Goal: Communication & Community: Answer question/provide support

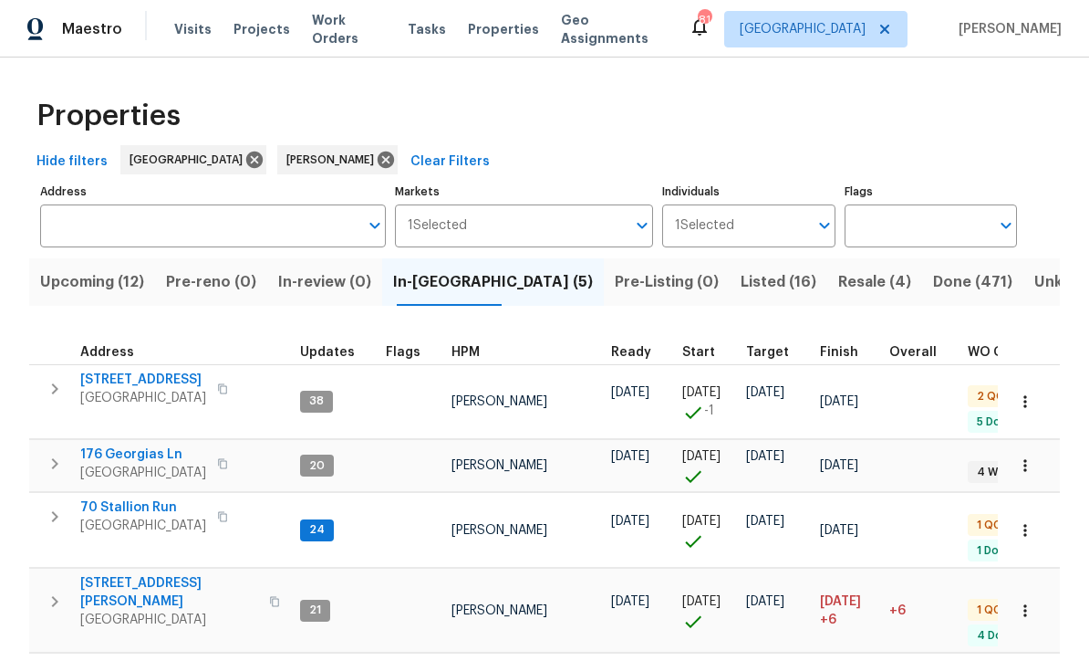
scroll to position [4, 0]
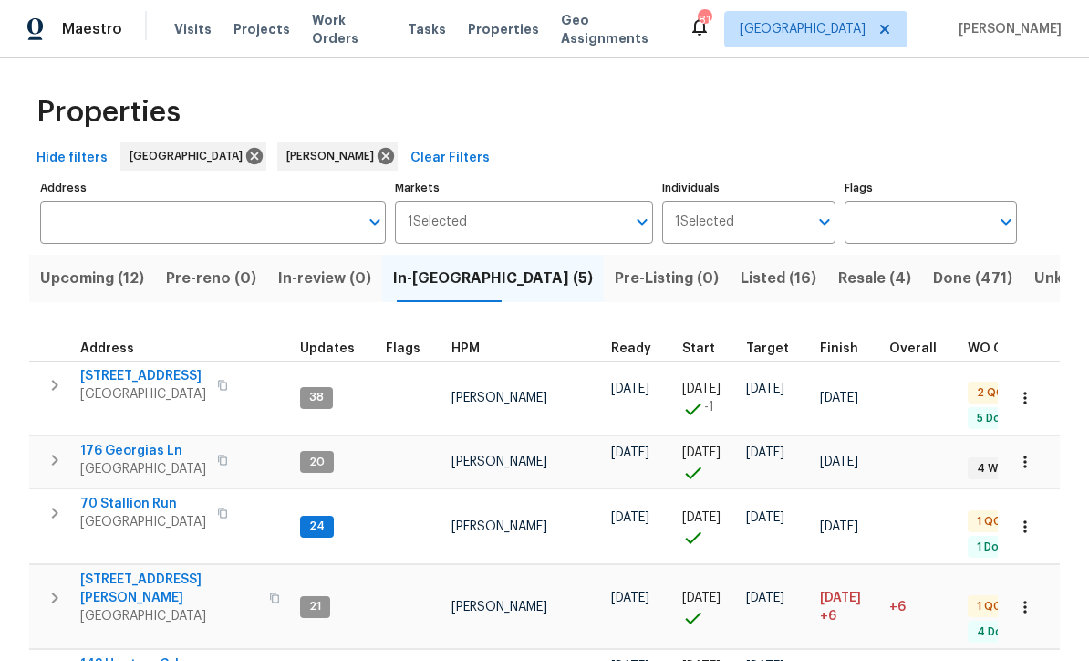
click at [119, 495] on span "70 Stallion Run" at bounding box center [143, 504] width 126 height 18
click at [129, 655] on span "143 Hunters Crk" at bounding box center [143, 664] width 126 height 18
click at [62, 266] on span "Upcoming (12)" at bounding box center [92, 279] width 104 height 26
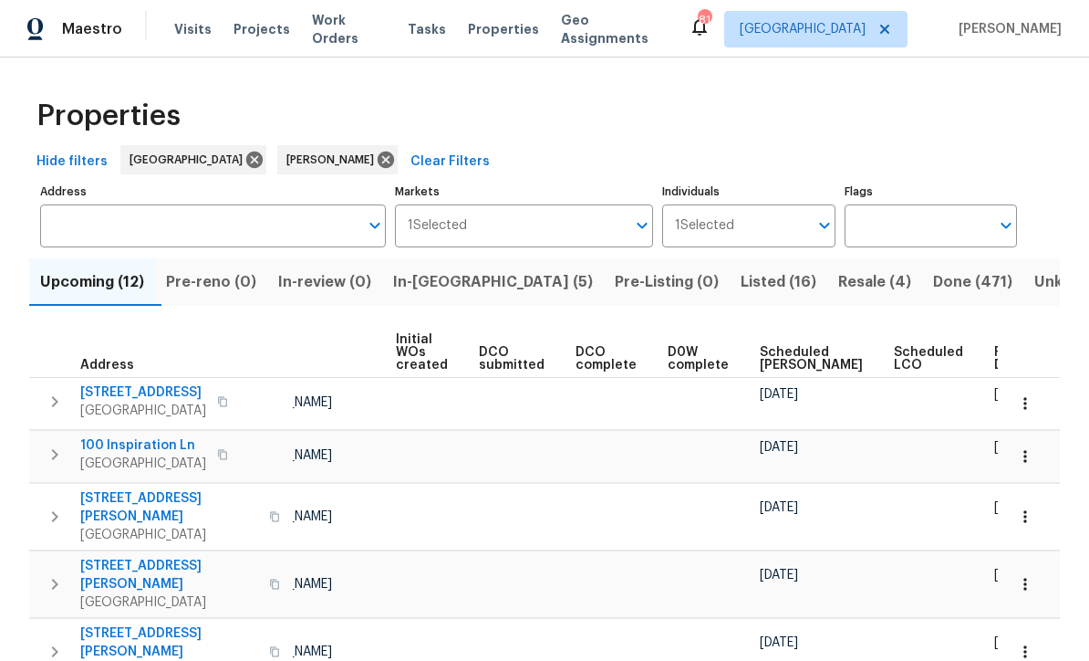
scroll to position [0, 129]
click at [995, 359] on span "Ready Date" at bounding box center [1015, 359] width 40 height 26
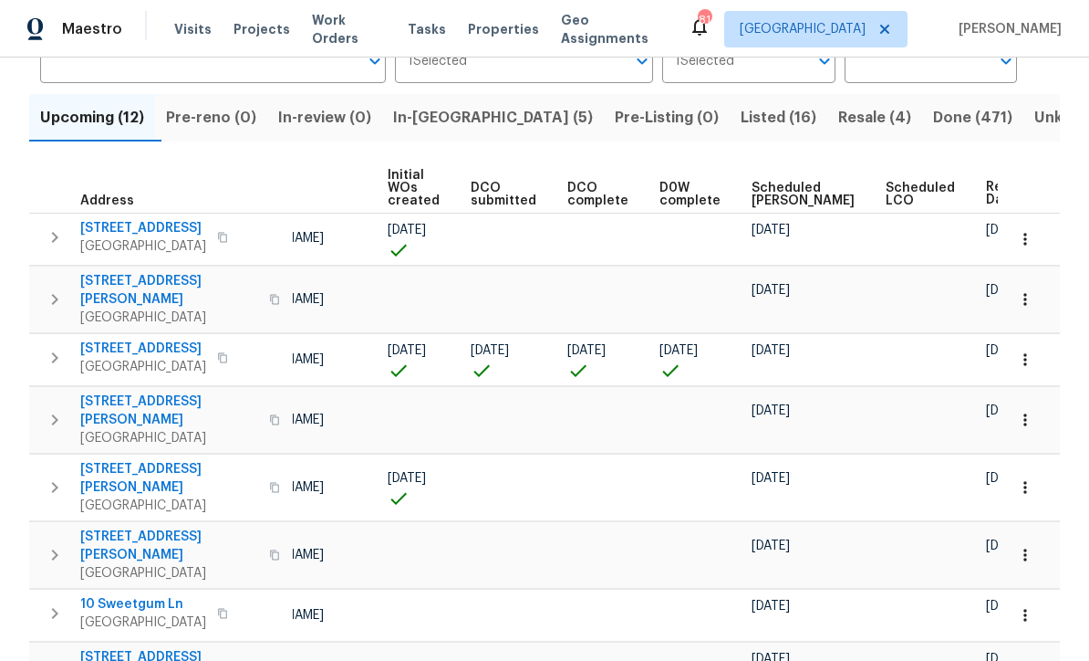
scroll to position [0, 141]
click at [1036, 299] on button "button" at bounding box center [1026, 299] width 40 height 40
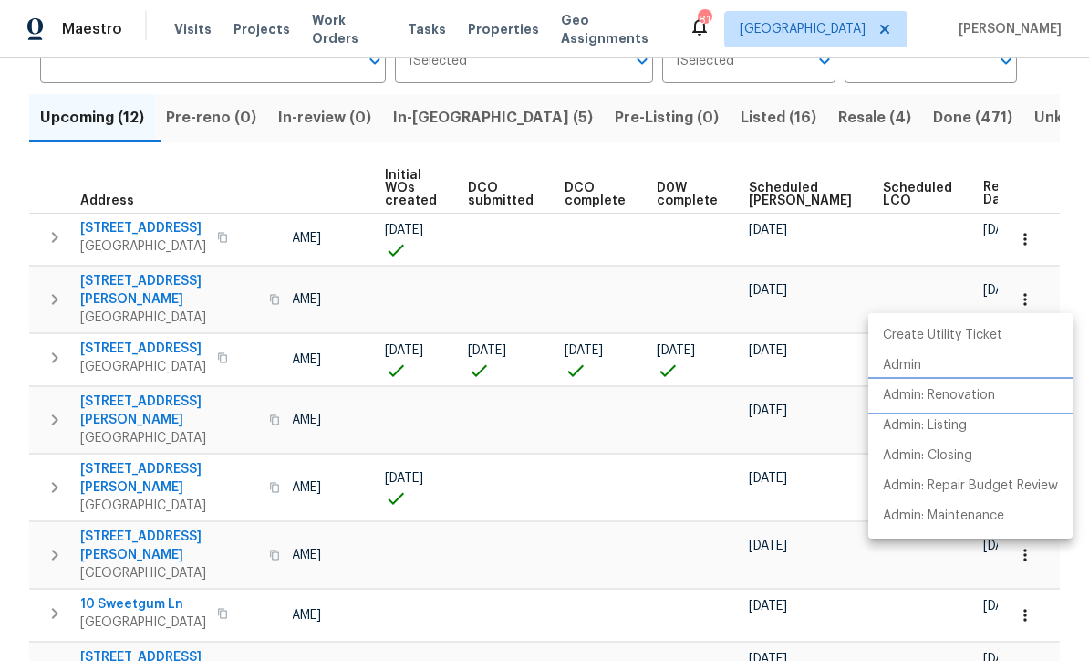
click at [971, 400] on p "Admin: Renovation" at bounding box center [939, 395] width 112 height 19
click at [1058, 167] on div at bounding box center [544, 330] width 1089 height 661
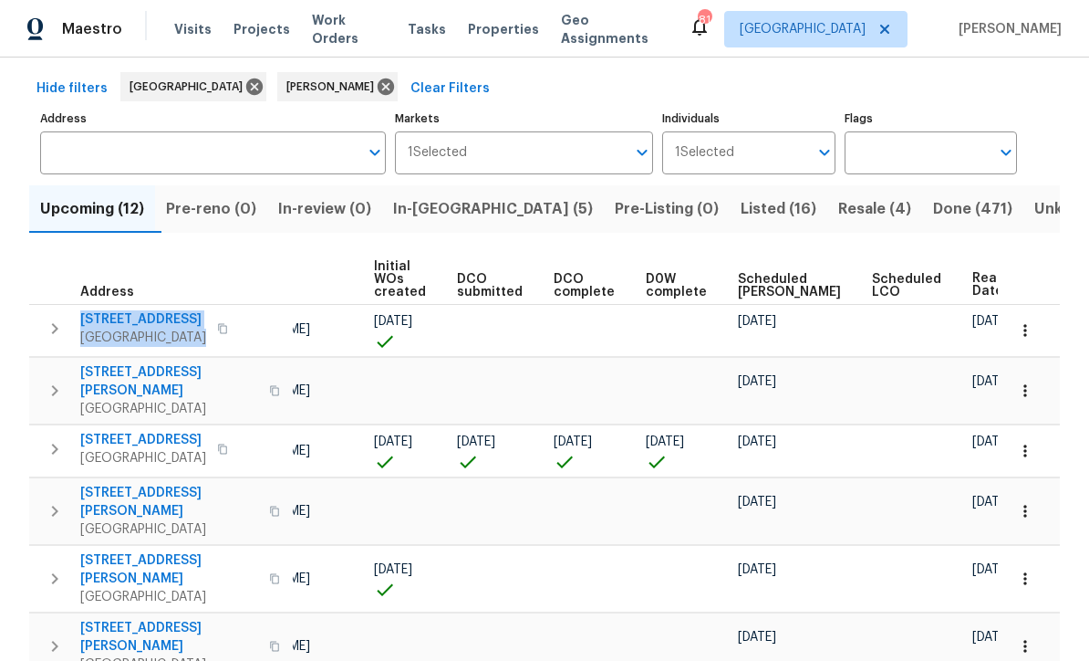
scroll to position [0, 151]
click at [134, 390] on div "306 Cooper Creek Dr Dallas, GA 30157" at bounding box center [182, 390] width 205 height 55
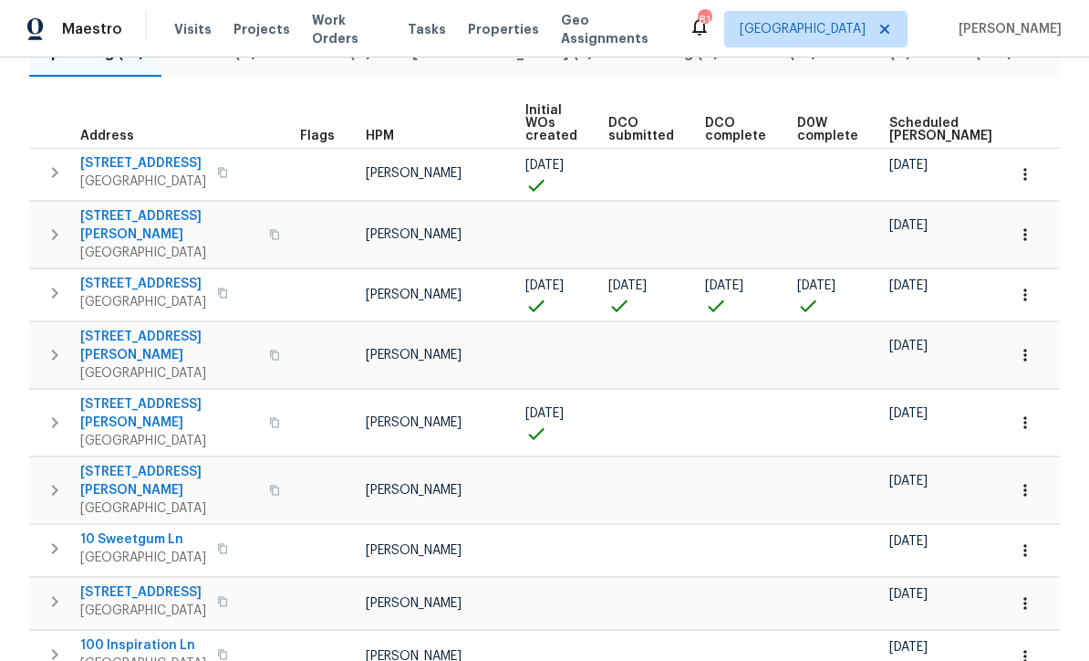
scroll to position [0, 0]
copy div "306 Cooper Creek Dr Dallas, GA 30157"
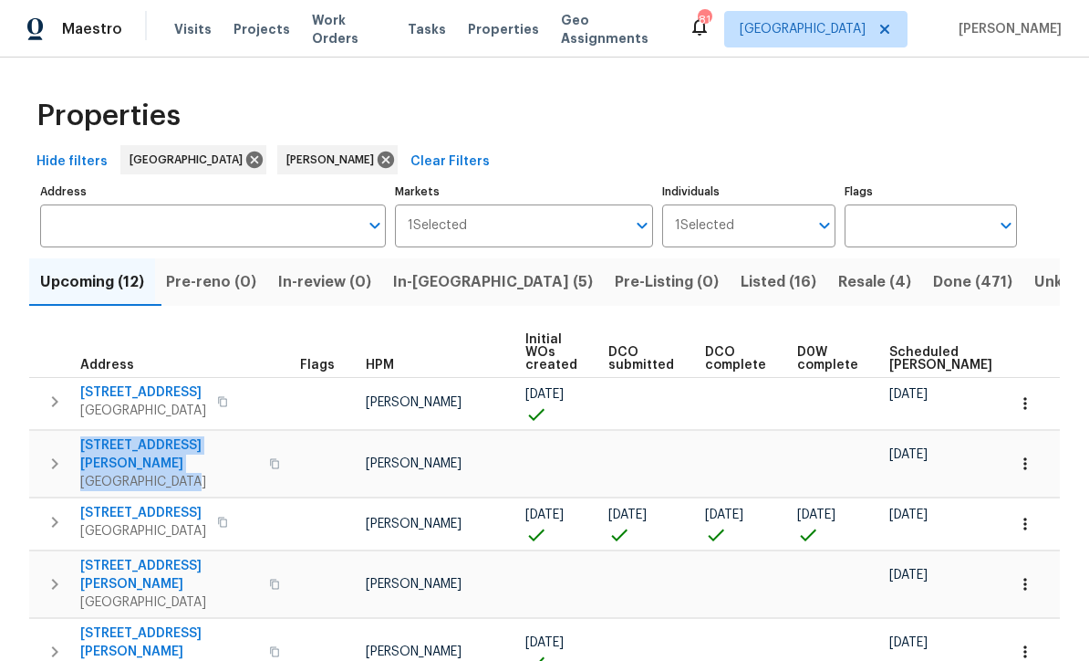
click at [440, 277] on span "In-reno (5)" at bounding box center [493, 282] width 200 height 26
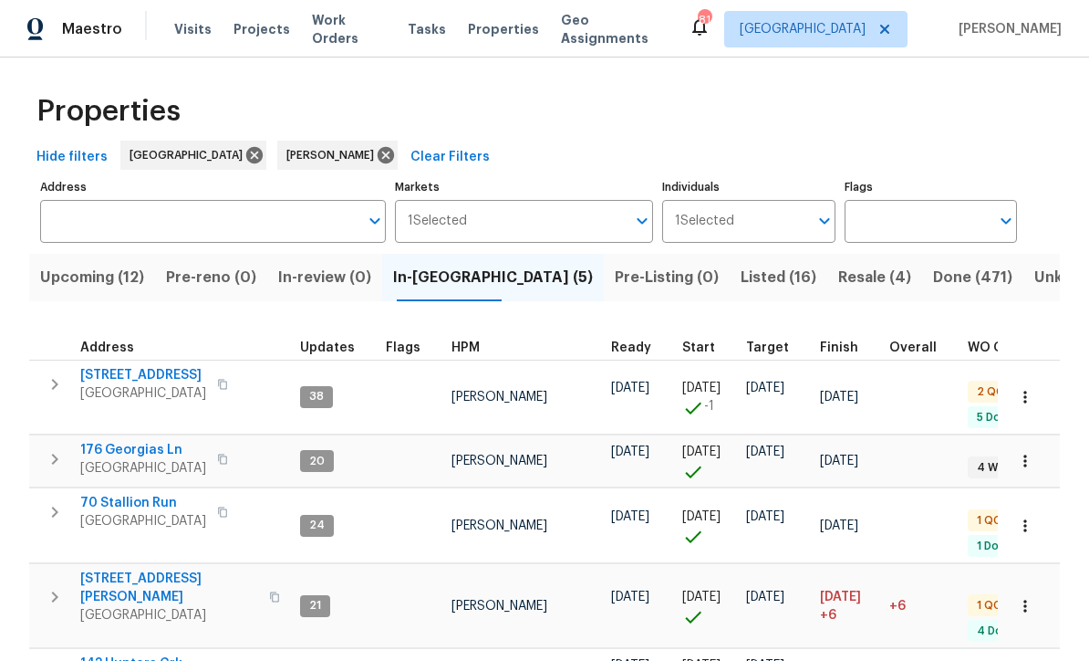
scroll to position [4, 0]
click at [122, 655] on span "143 Hunters Crk" at bounding box center [143, 664] width 126 height 18
click at [88, 274] on span "Upcoming (12)" at bounding box center [92, 279] width 104 height 26
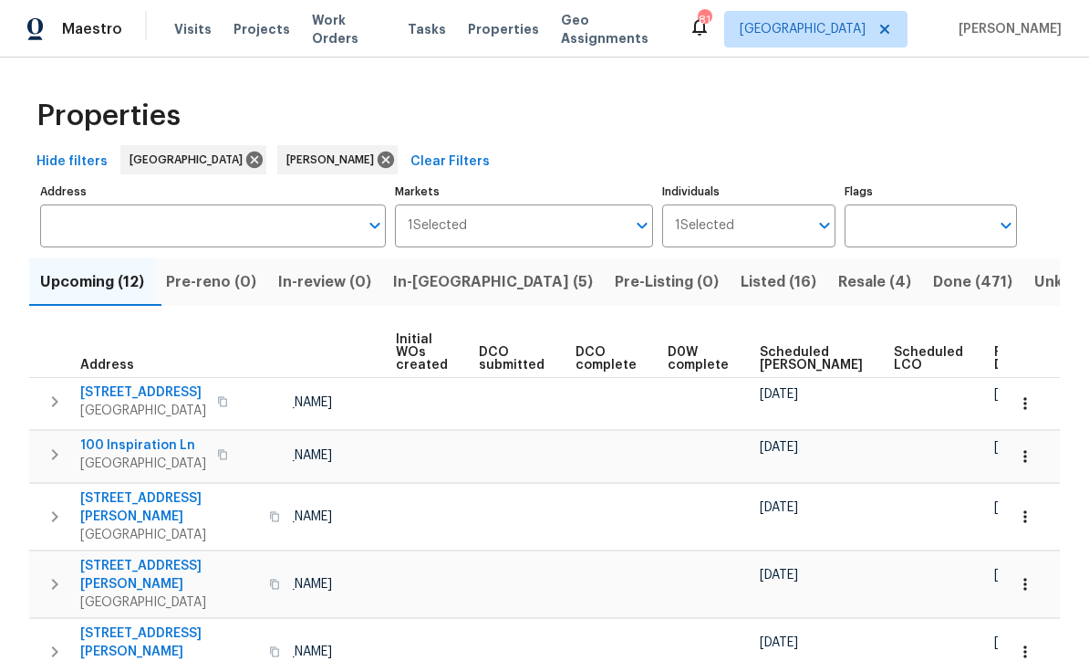
scroll to position [0, 129]
click at [995, 362] on span "Ready Date" at bounding box center [1015, 359] width 40 height 26
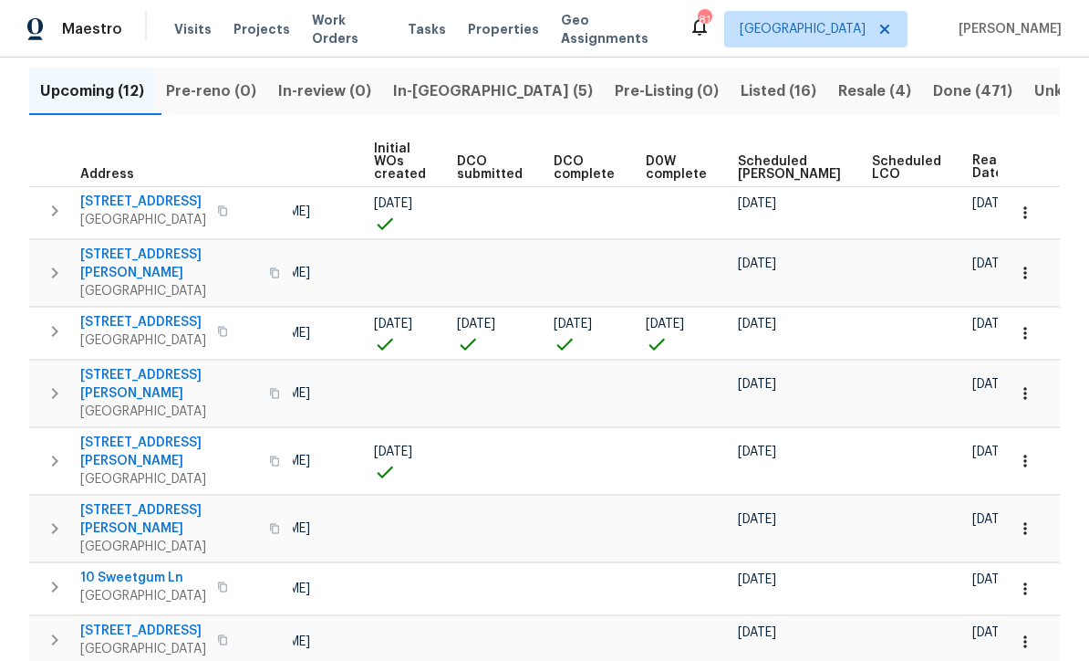
scroll to position [0, 151]
click at [1042, 272] on button "button" at bounding box center [1026, 273] width 40 height 40
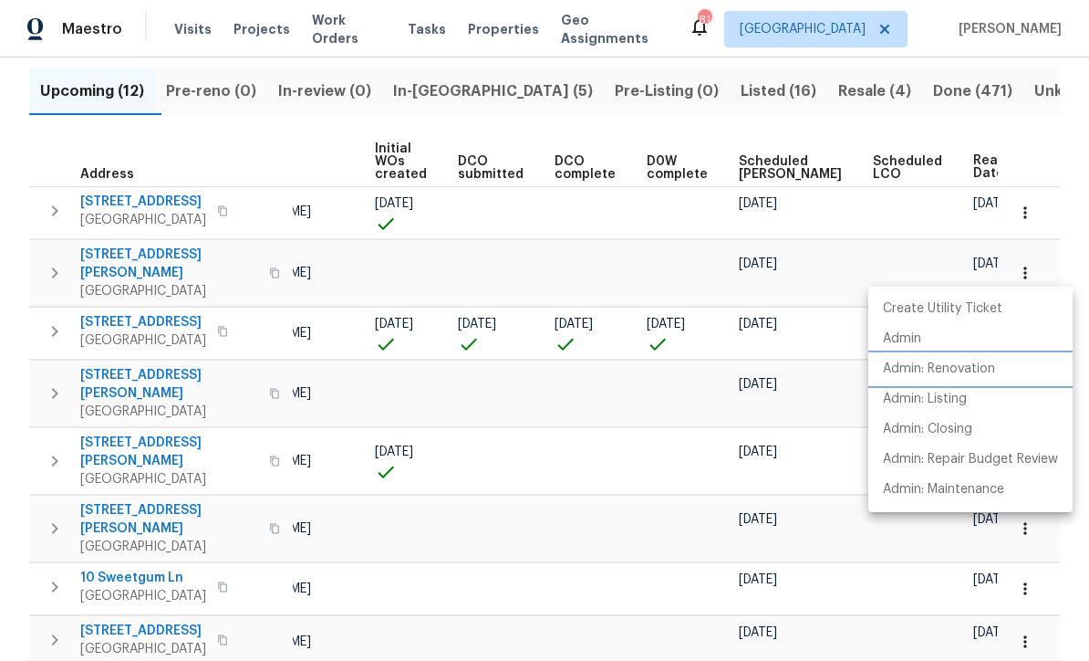
click at [981, 376] on p "Admin: Renovation" at bounding box center [939, 369] width 112 height 19
click at [443, 88] on div at bounding box center [544, 330] width 1089 height 661
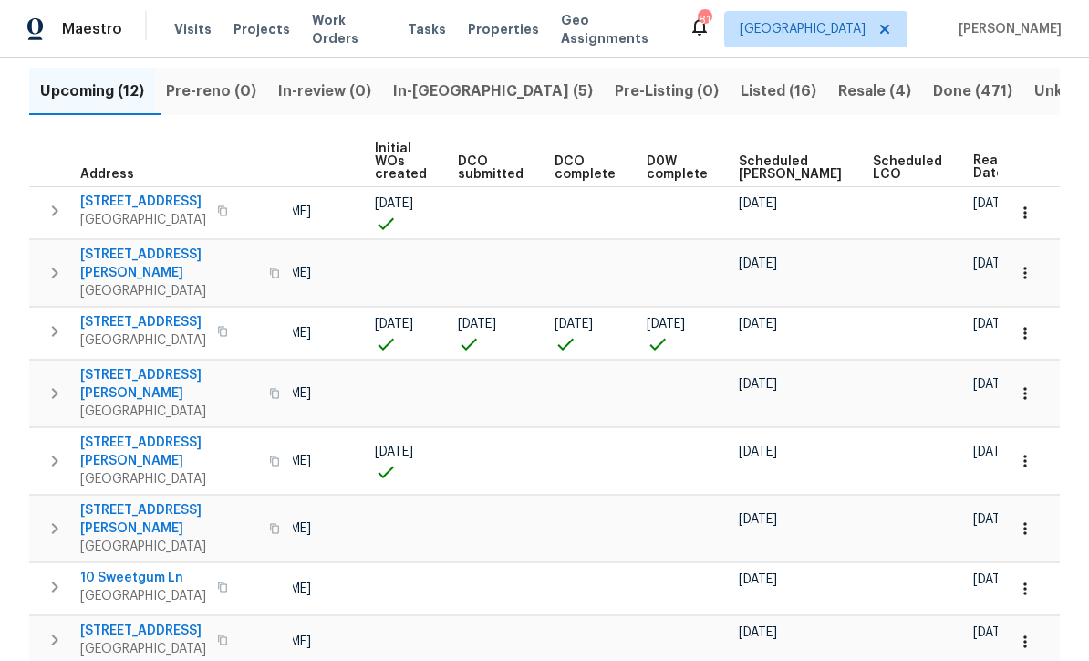
click at [459, 87] on span "In-reno (5)" at bounding box center [493, 91] width 200 height 26
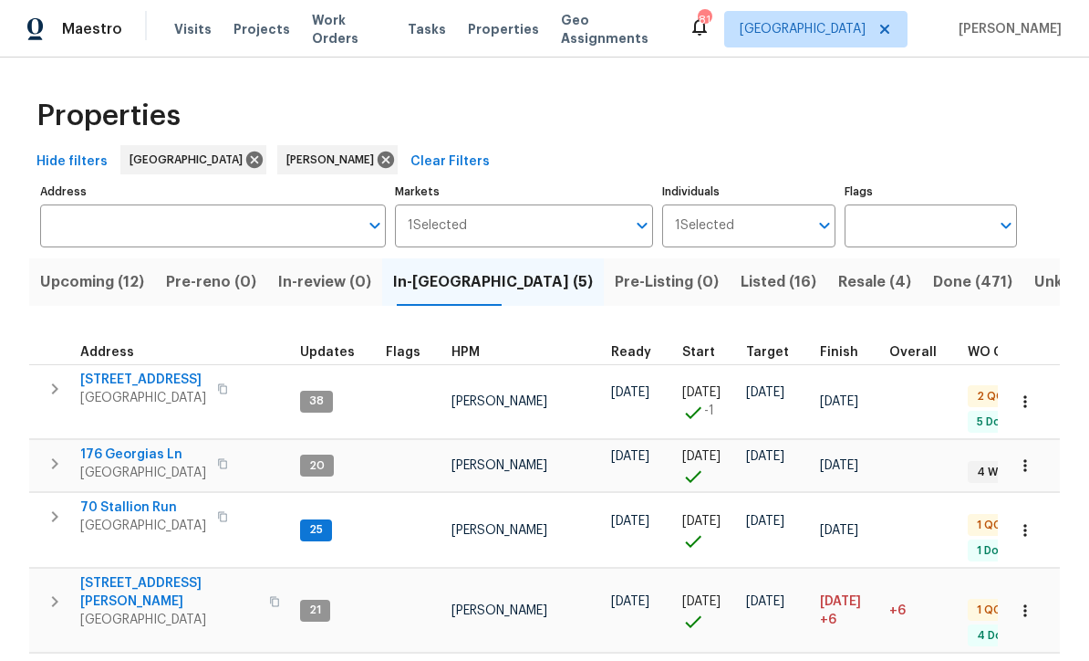
click at [117, 498] on span "70 Stallion Run" at bounding box center [143, 507] width 126 height 18
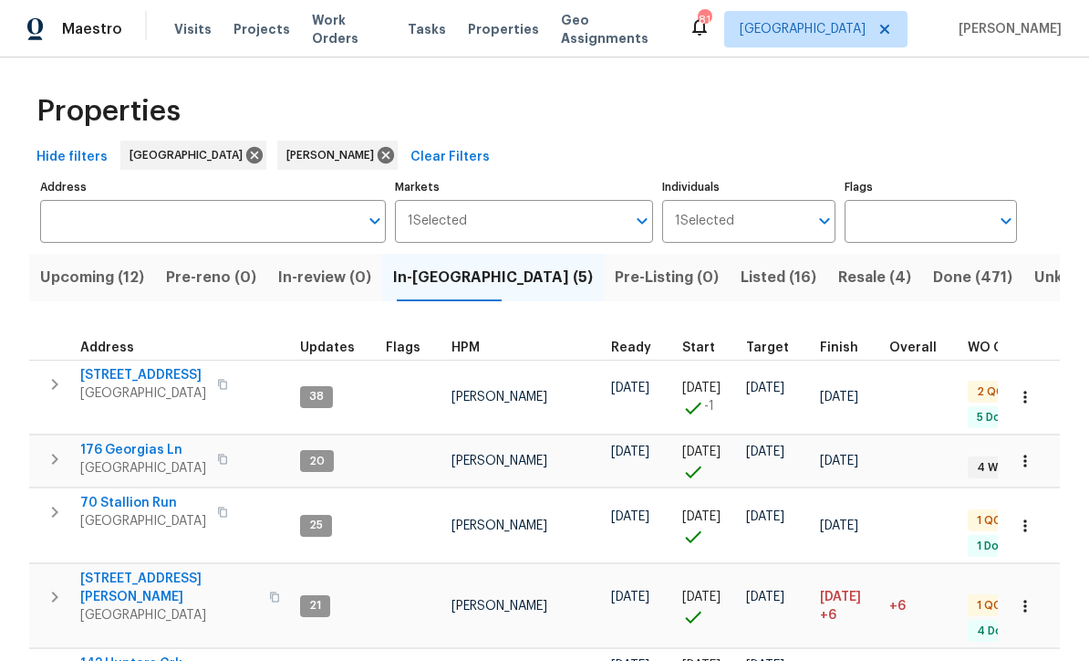
scroll to position [4, 0]
click at [120, 495] on span "70 Stallion Run" at bounding box center [143, 504] width 126 height 18
click at [98, 607] on span "Dallas, GA 30132" at bounding box center [169, 616] width 178 height 18
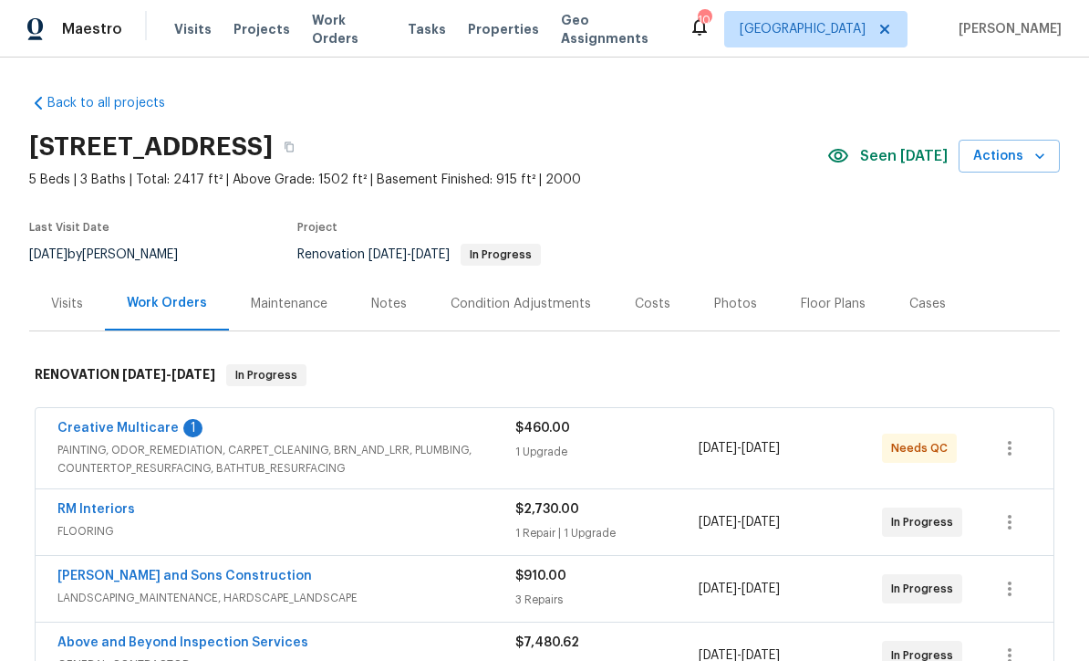
click at [114, 429] on link "Creative Multicare" at bounding box center [117, 428] width 121 height 13
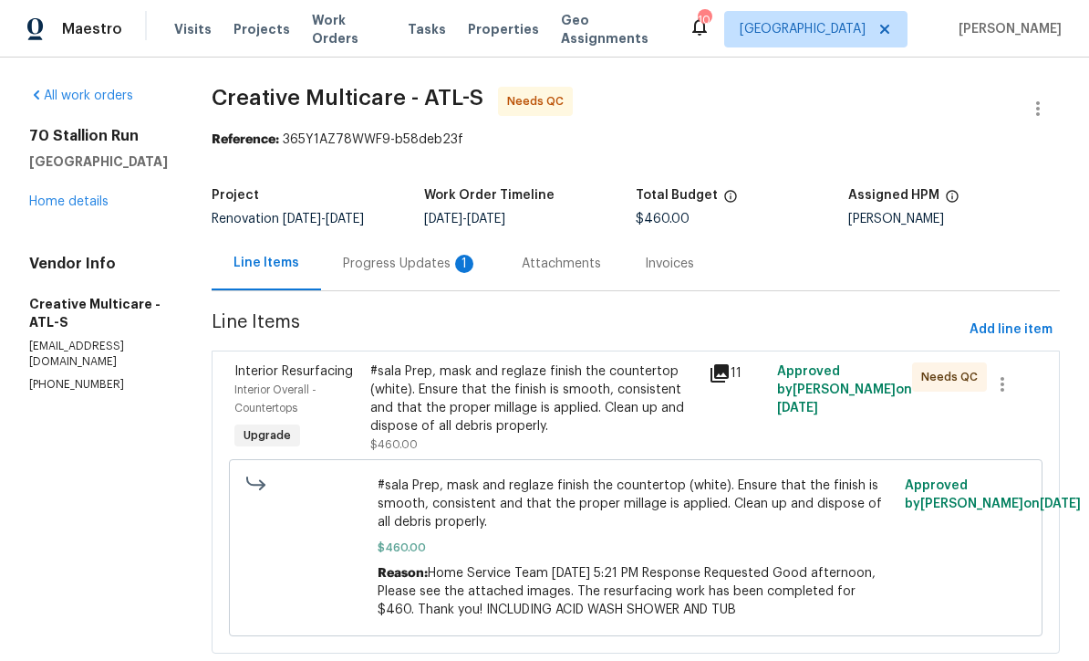
click at [425, 261] on div "Progress Updates 1" at bounding box center [410, 264] width 135 height 18
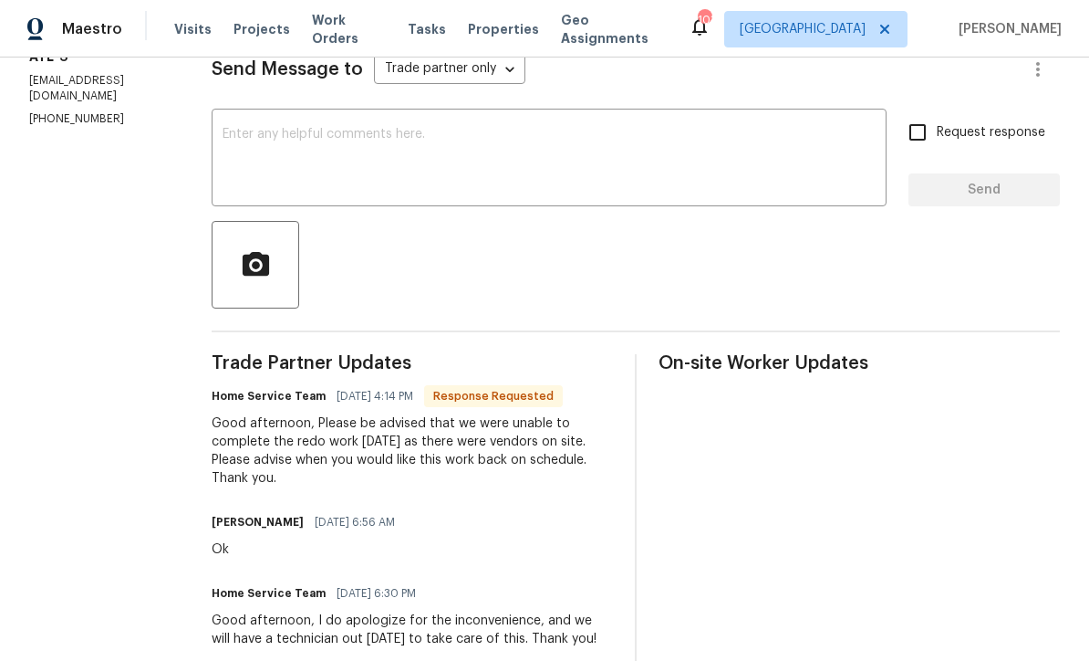
scroll to position [267, 0]
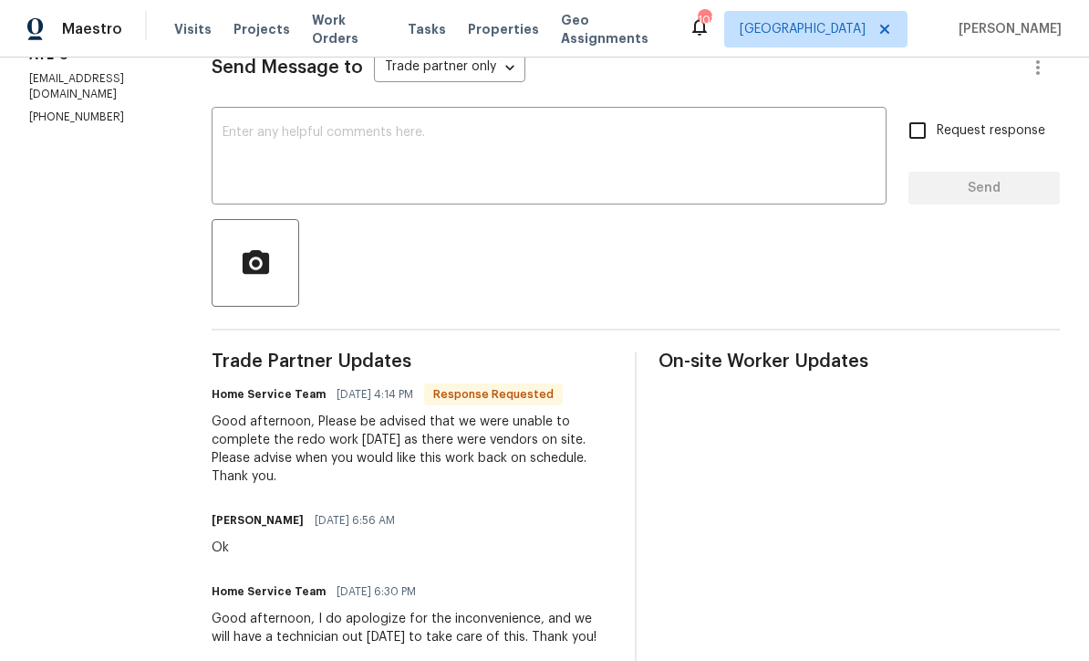
click at [290, 138] on textarea at bounding box center [549, 158] width 653 height 64
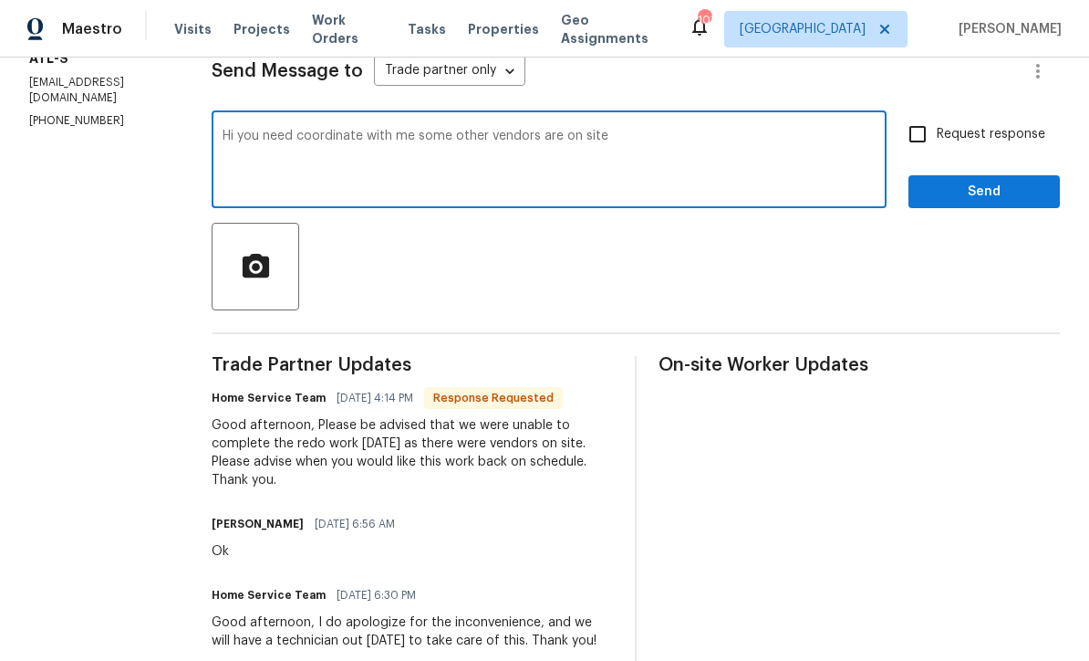
scroll to position [266, 0]
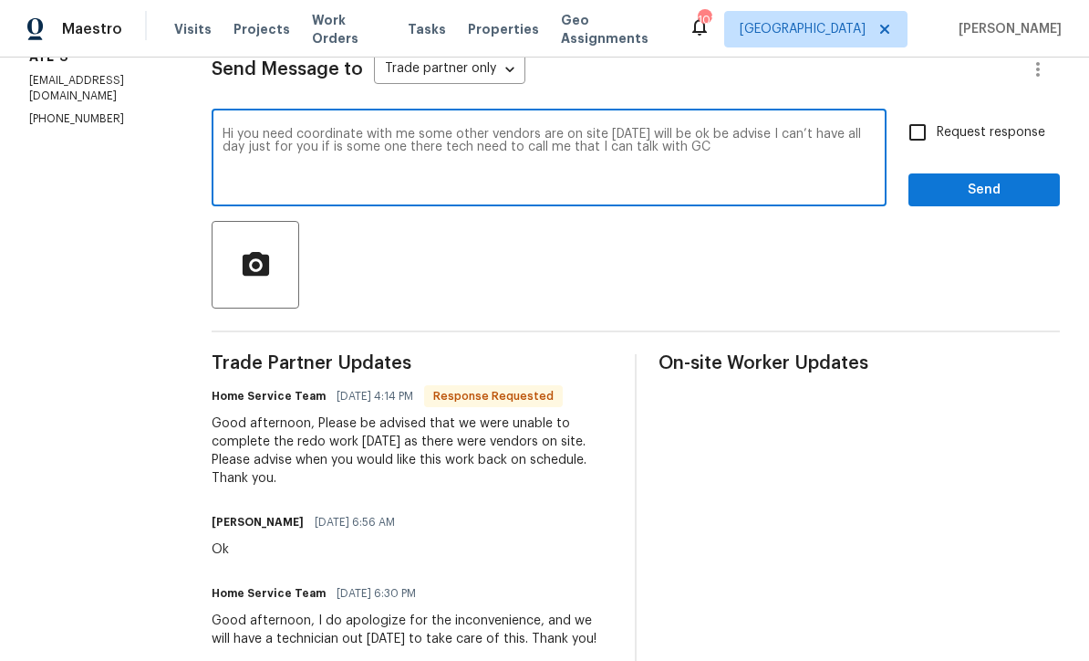
type textarea "Hi you need coordinate with me some other vendors are on site tomorrow will be …"
click at [918, 124] on input "Request response" at bounding box center [918, 132] width 38 height 38
checkbox input "true"
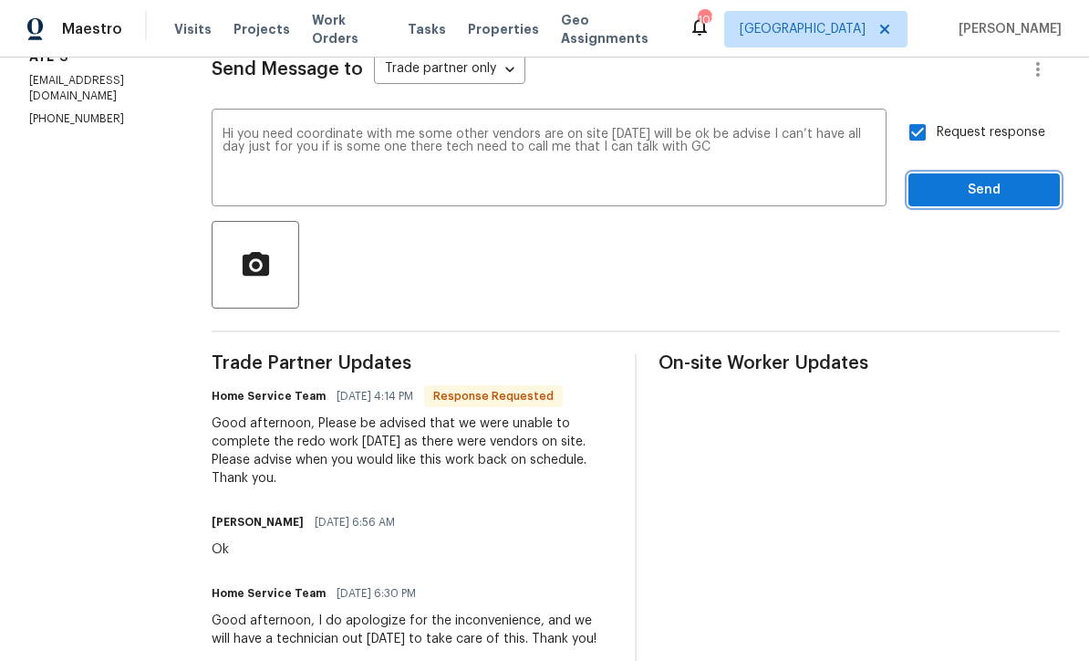
click at [964, 188] on span "Send" at bounding box center [984, 190] width 122 height 23
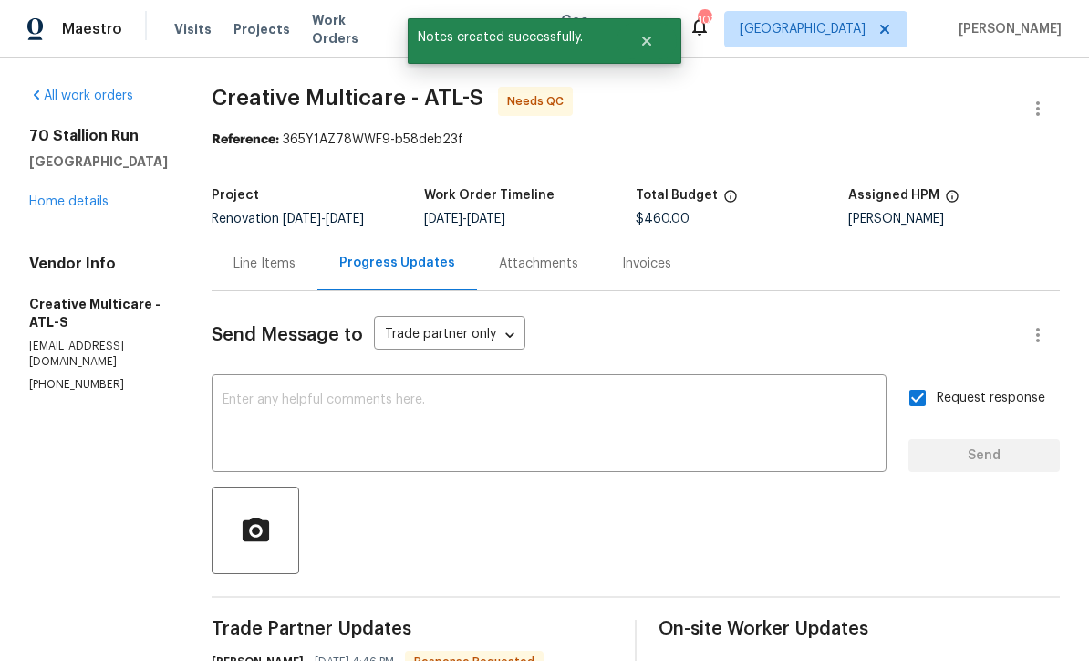
click at [57, 203] on link "Home details" at bounding box center [68, 201] width 79 height 13
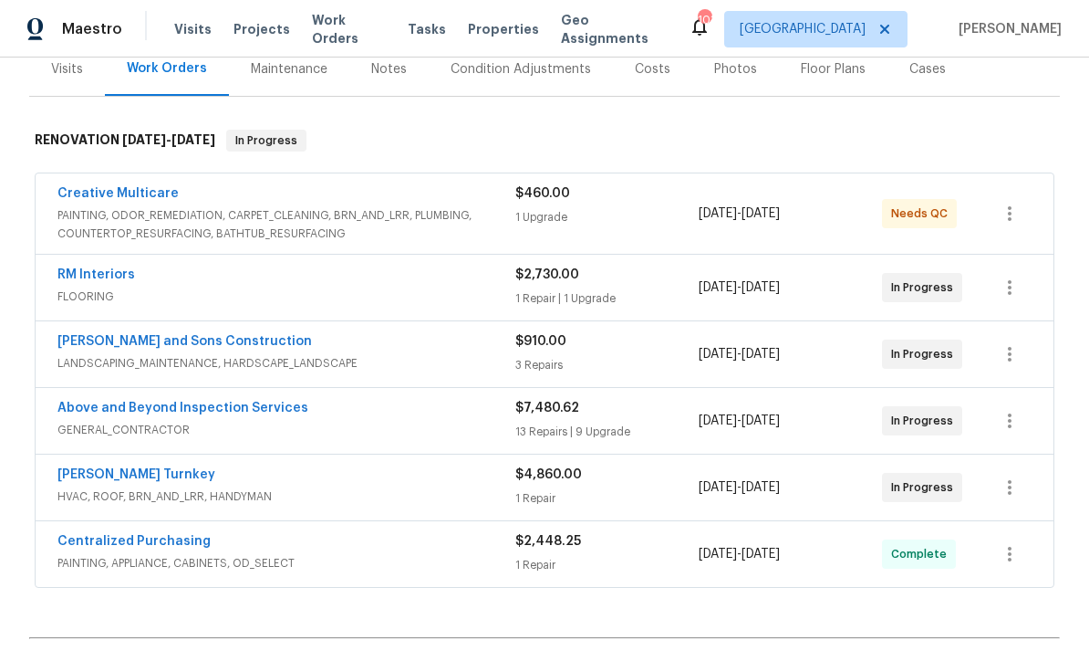
scroll to position [235, 0]
click at [80, 267] on link "RM Interiors" at bounding box center [96, 273] width 78 height 13
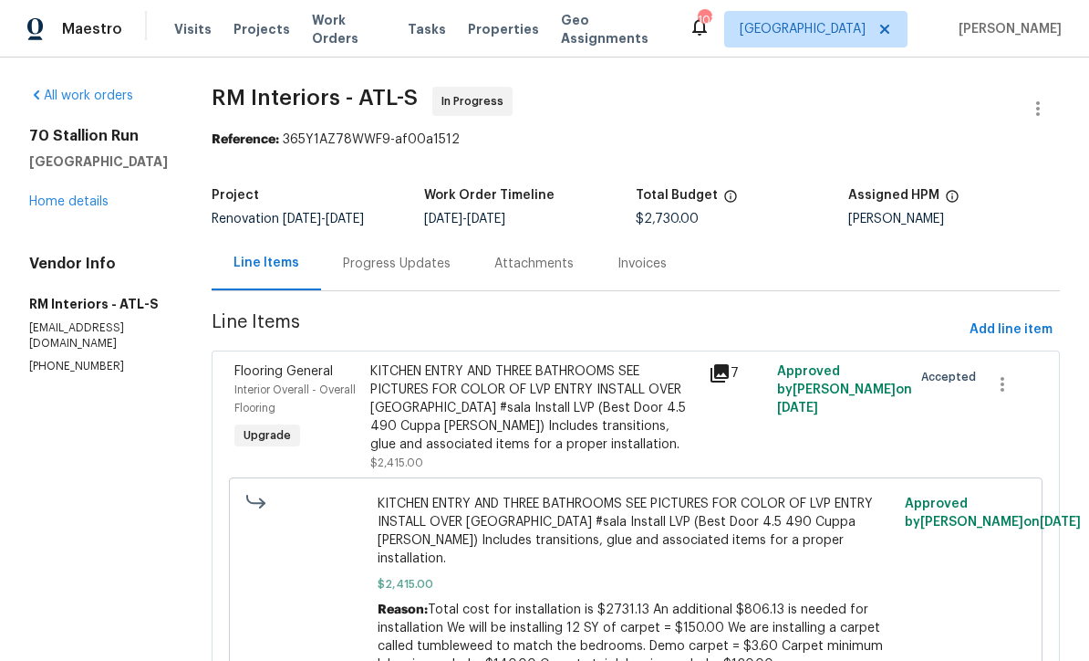
click at [360, 260] on div "Progress Updates" at bounding box center [397, 264] width 108 height 18
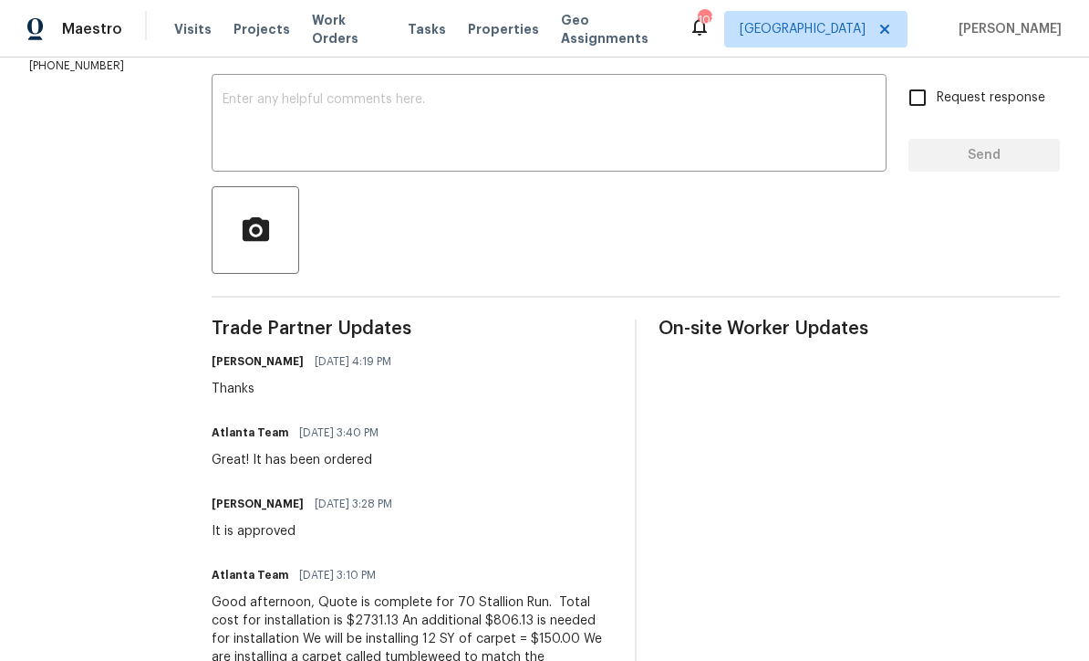
scroll to position [302, 0]
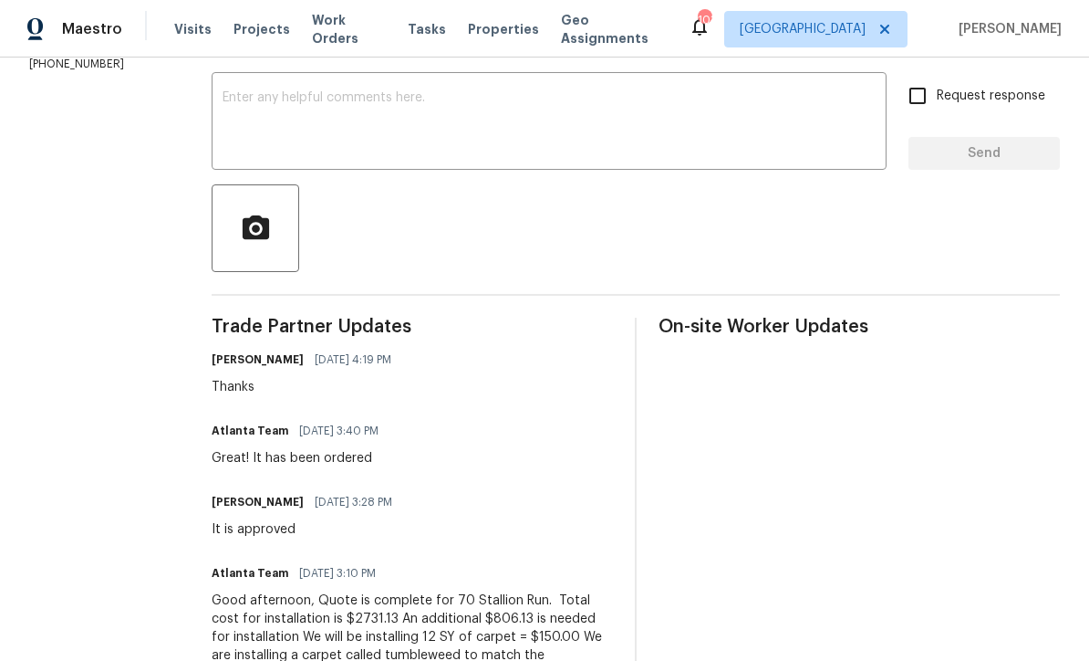
click at [224, 88] on div "x ​" at bounding box center [549, 123] width 675 height 93
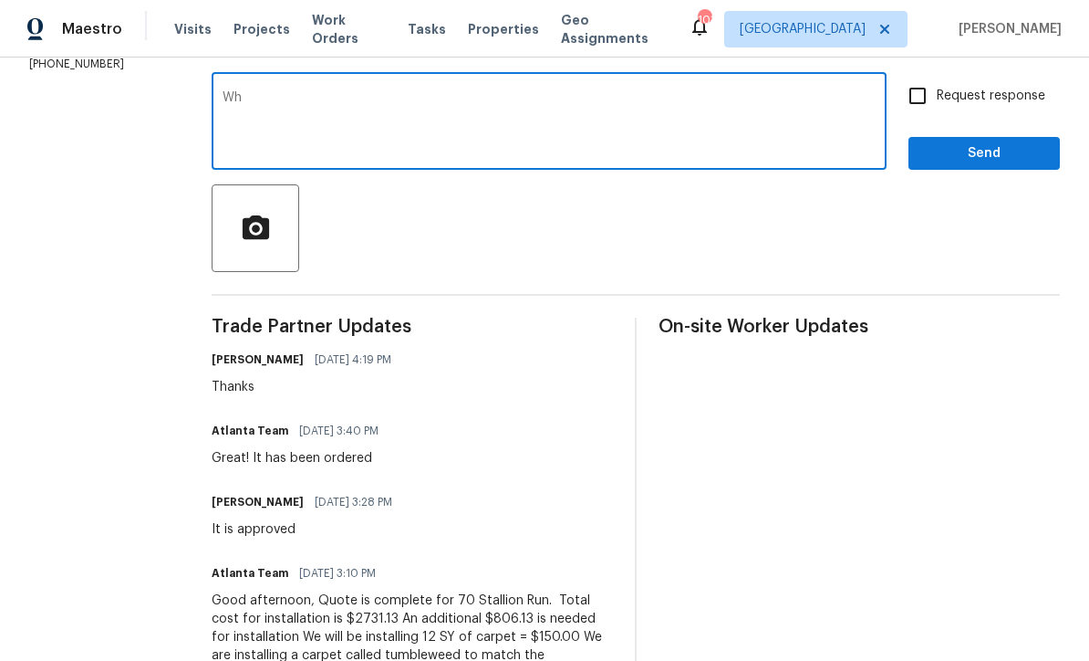
type textarea "W"
type textarea "Do you have time when LVP will arrive"
click at [921, 89] on input "Request response" at bounding box center [918, 96] width 38 height 38
checkbox input "true"
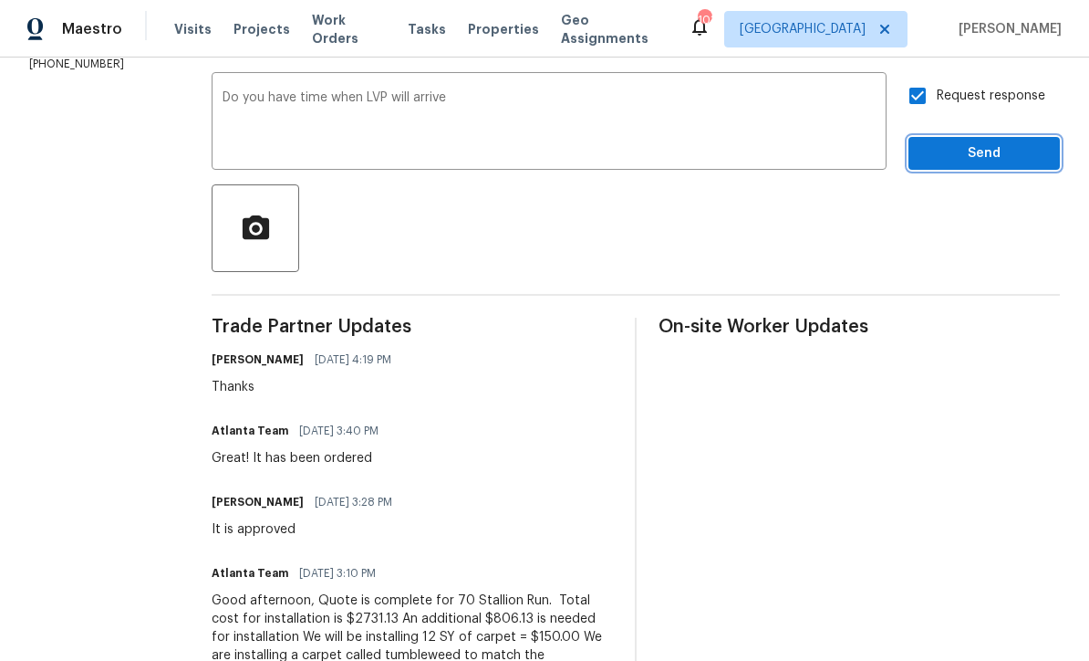
click at [962, 145] on span "Send" at bounding box center [984, 153] width 122 height 23
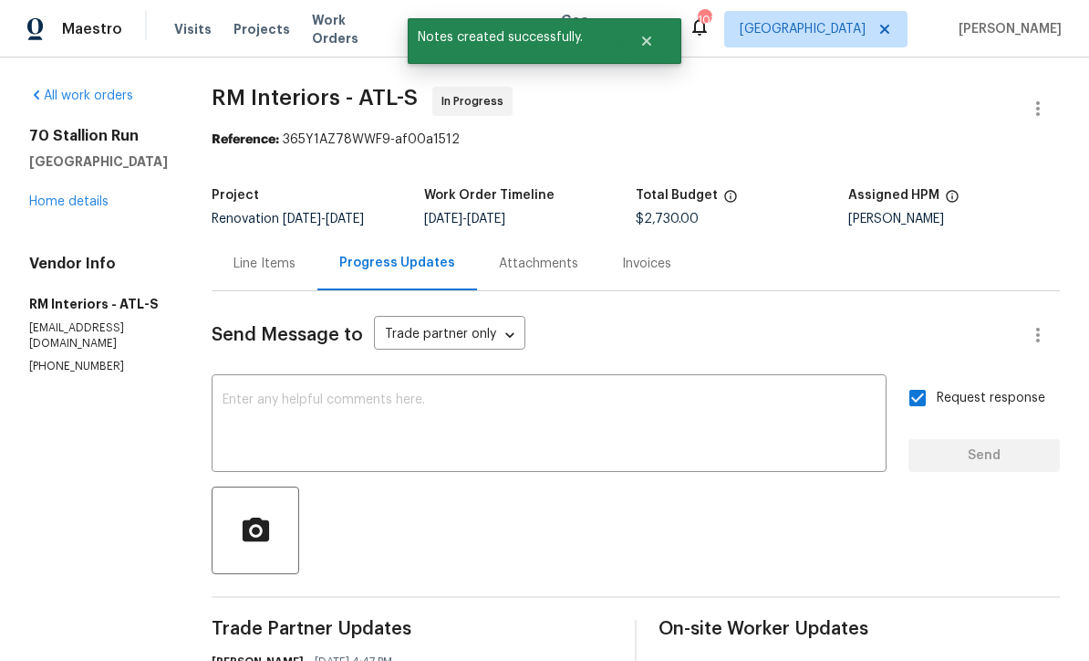
click at [53, 200] on link "Home details" at bounding box center [68, 201] width 79 height 13
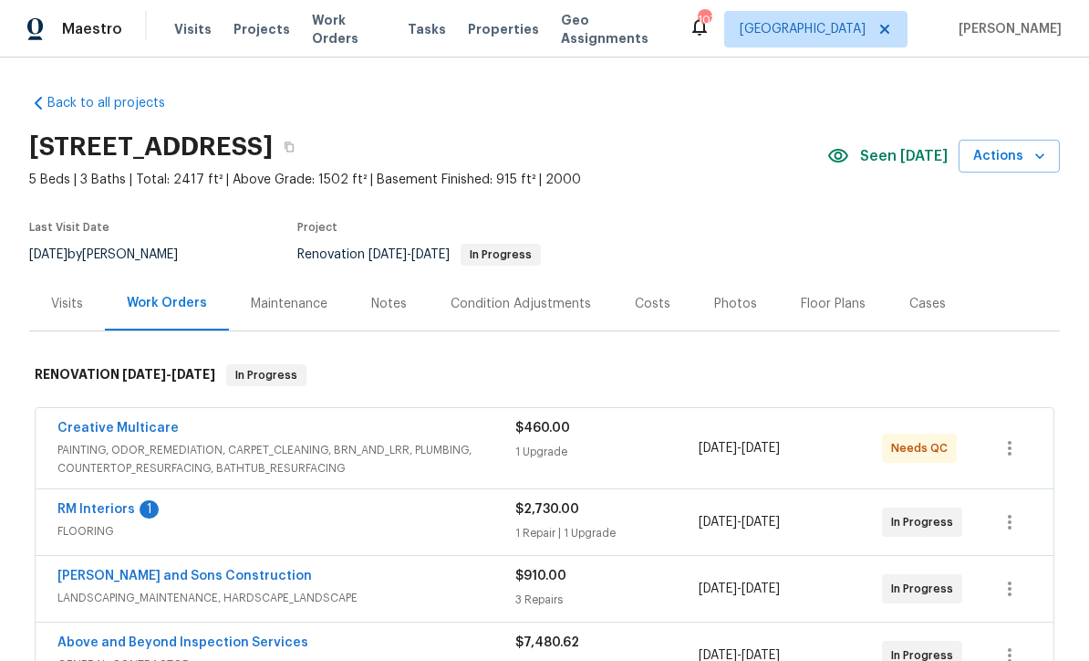
click at [80, 513] on link "RM Interiors" at bounding box center [96, 509] width 78 height 13
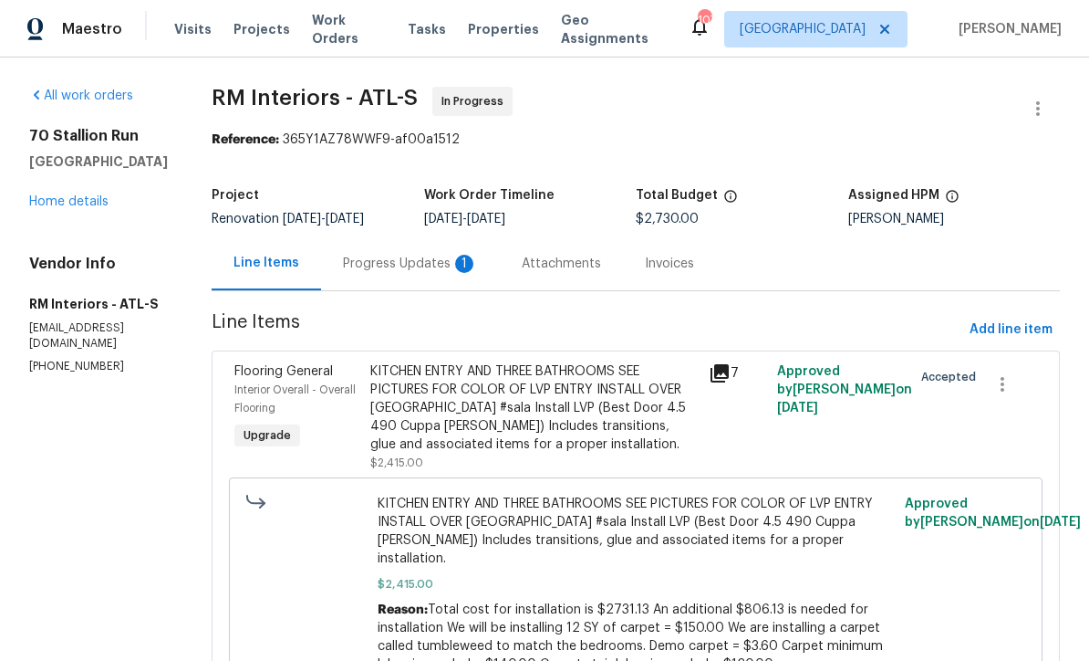
click at [365, 258] on div "Progress Updates 1" at bounding box center [410, 264] width 135 height 18
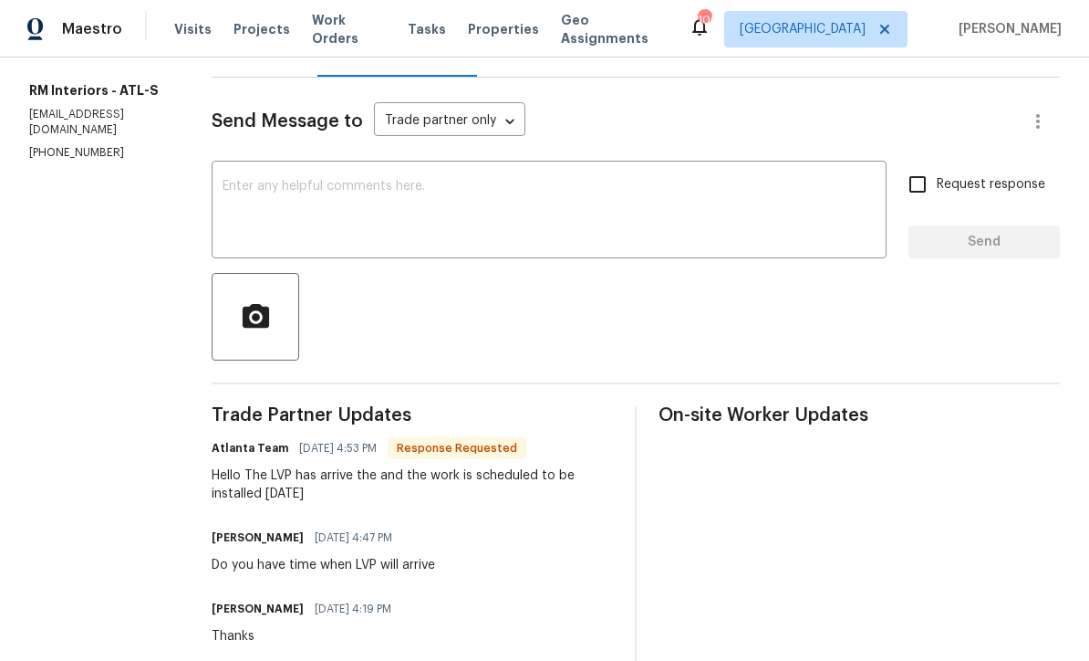
scroll to position [167, 0]
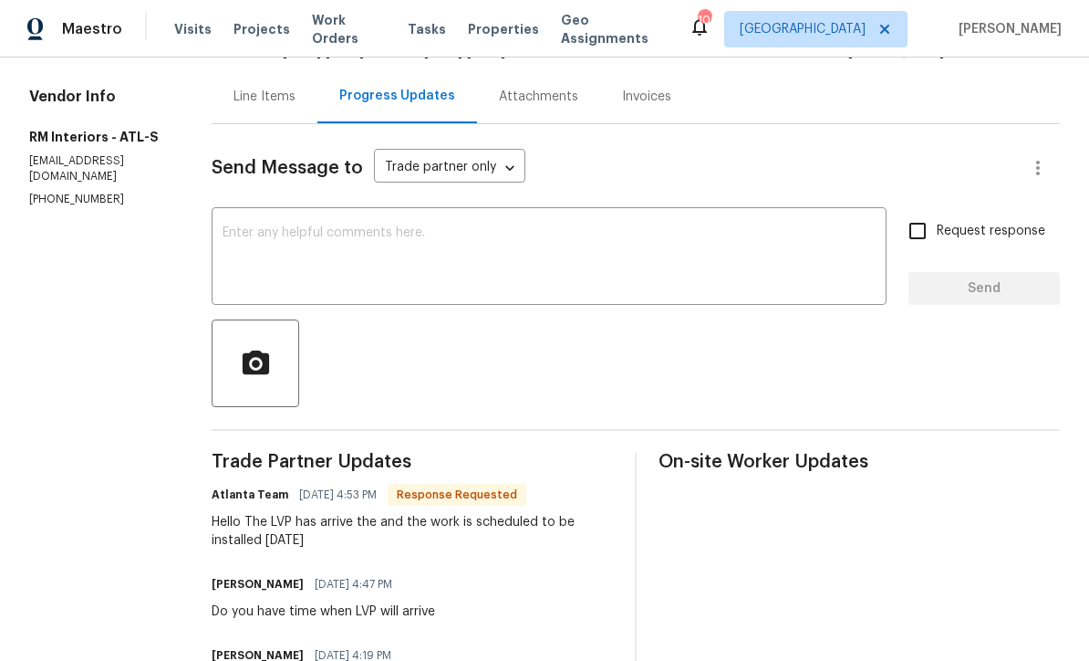
click at [226, 233] on textarea at bounding box center [549, 258] width 653 height 64
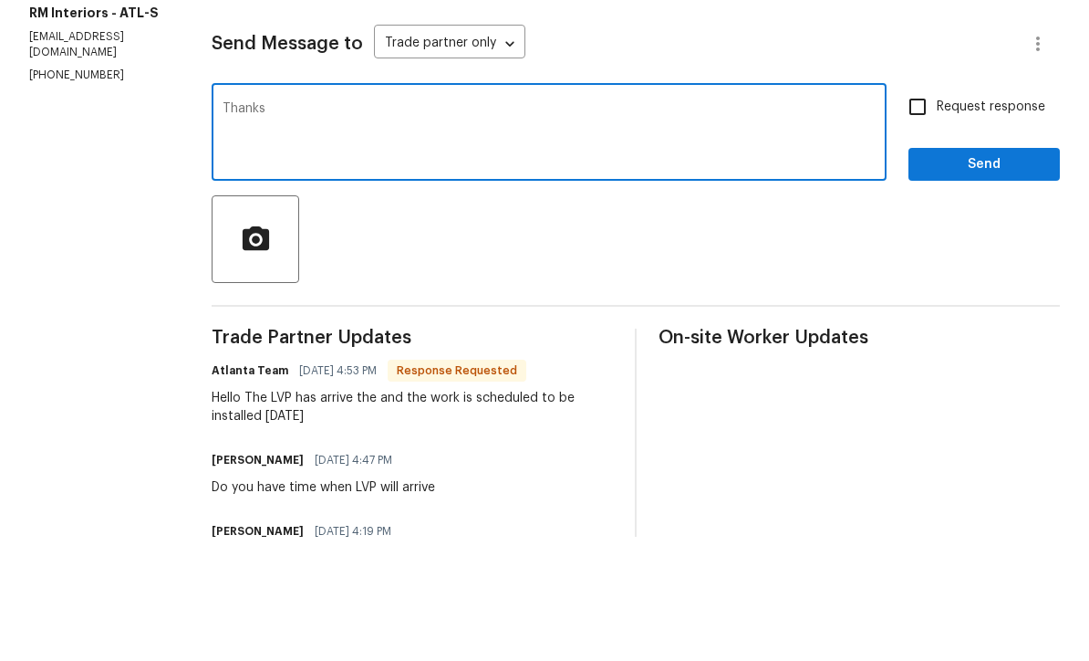
type textarea "Thanks"
click at [920, 212] on input "Request response" at bounding box center [918, 231] width 38 height 38
checkbox input "true"
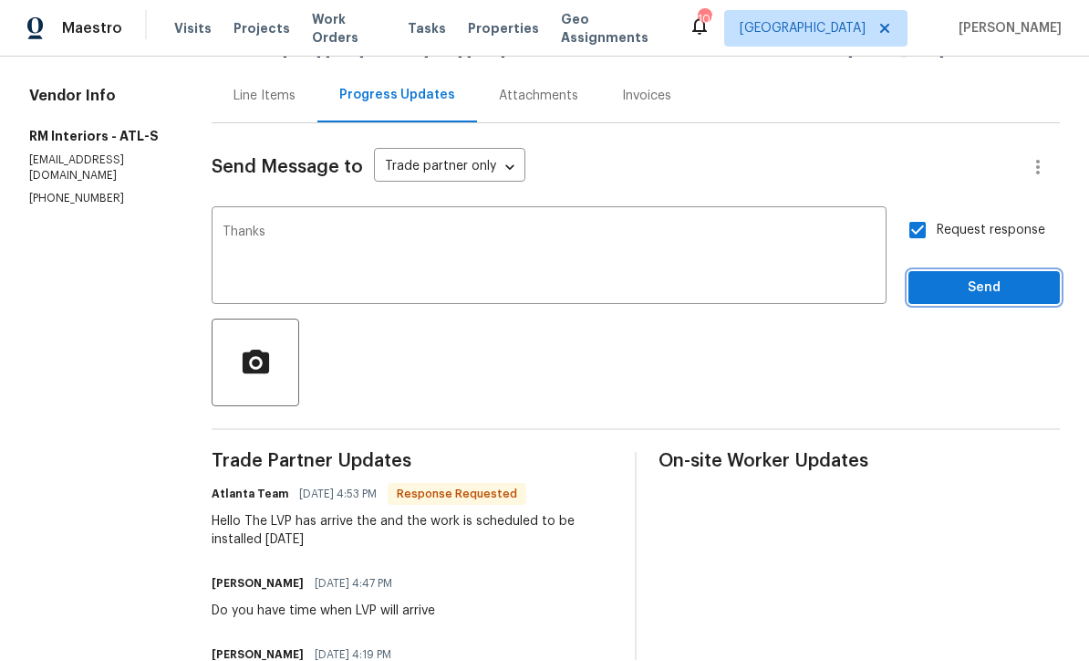
click at [970, 277] on span "Send" at bounding box center [984, 288] width 122 height 23
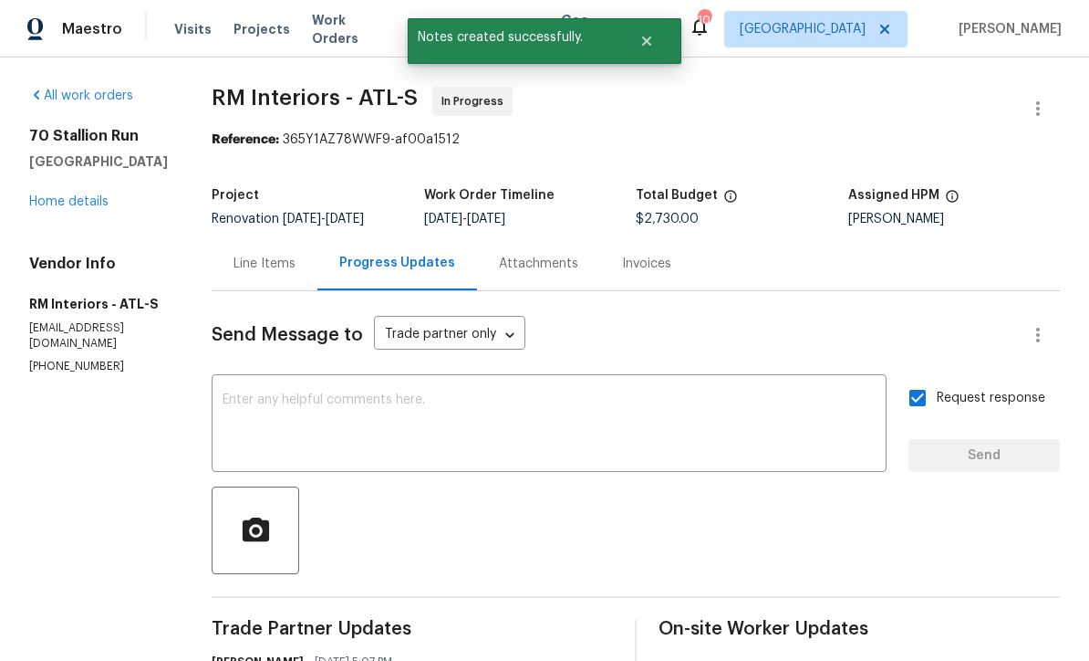
click at [55, 195] on link "Home details" at bounding box center [68, 201] width 79 height 13
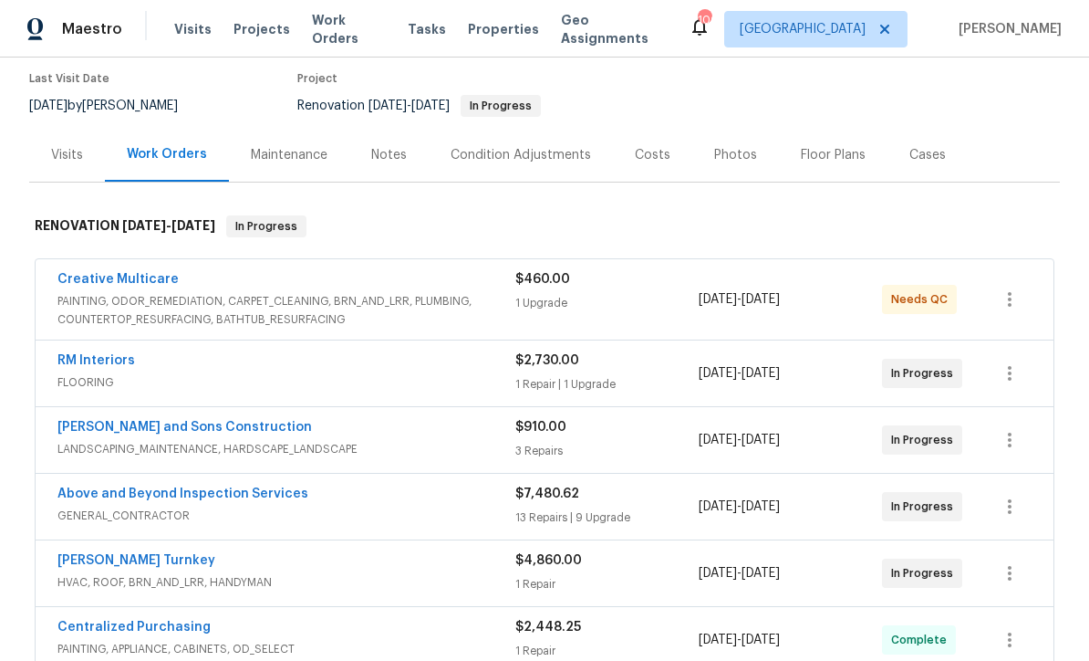
scroll to position [150, 0]
click at [113, 272] on link "Creative Multicare" at bounding box center [117, 278] width 121 height 13
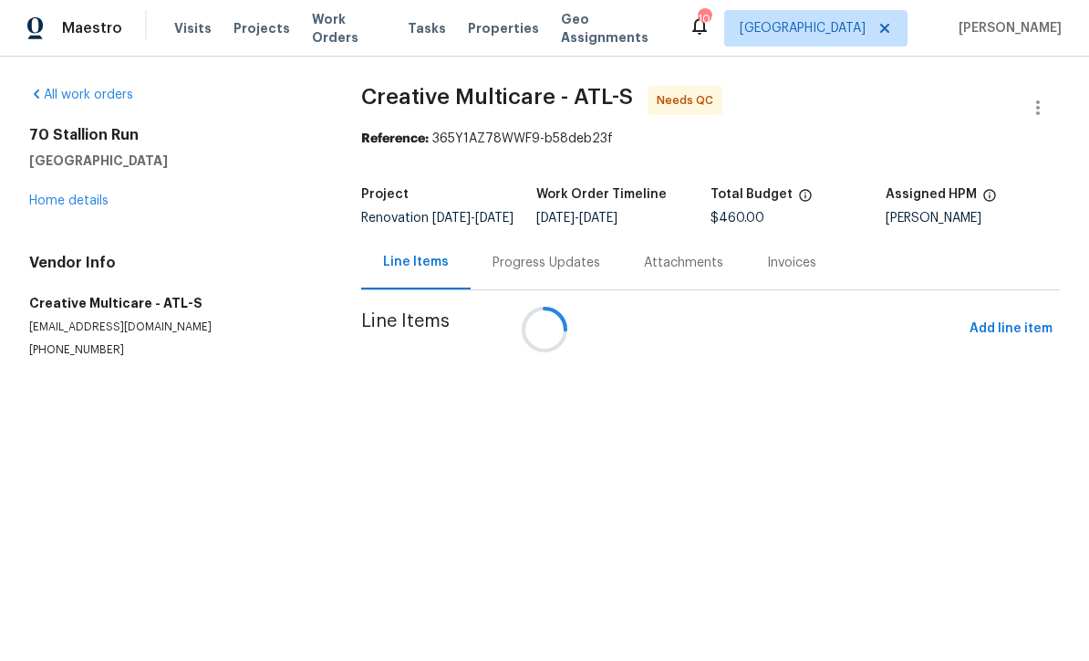
scroll to position [1, 0]
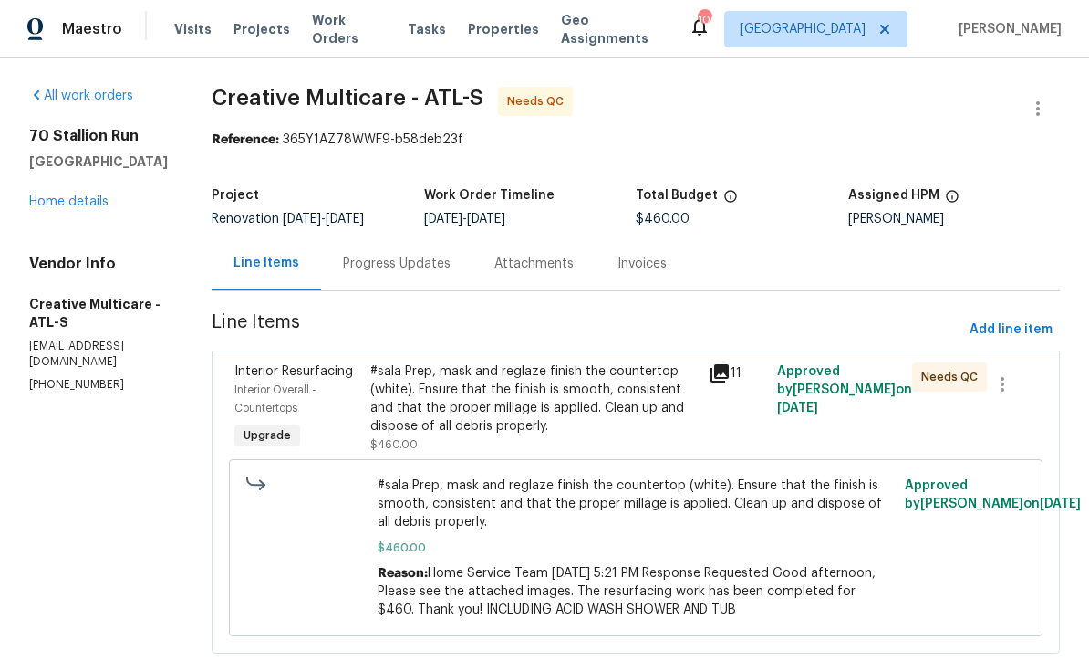
click at [422, 261] on div "Progress Updates" at bounding box center [397, 264] width 108 height 18
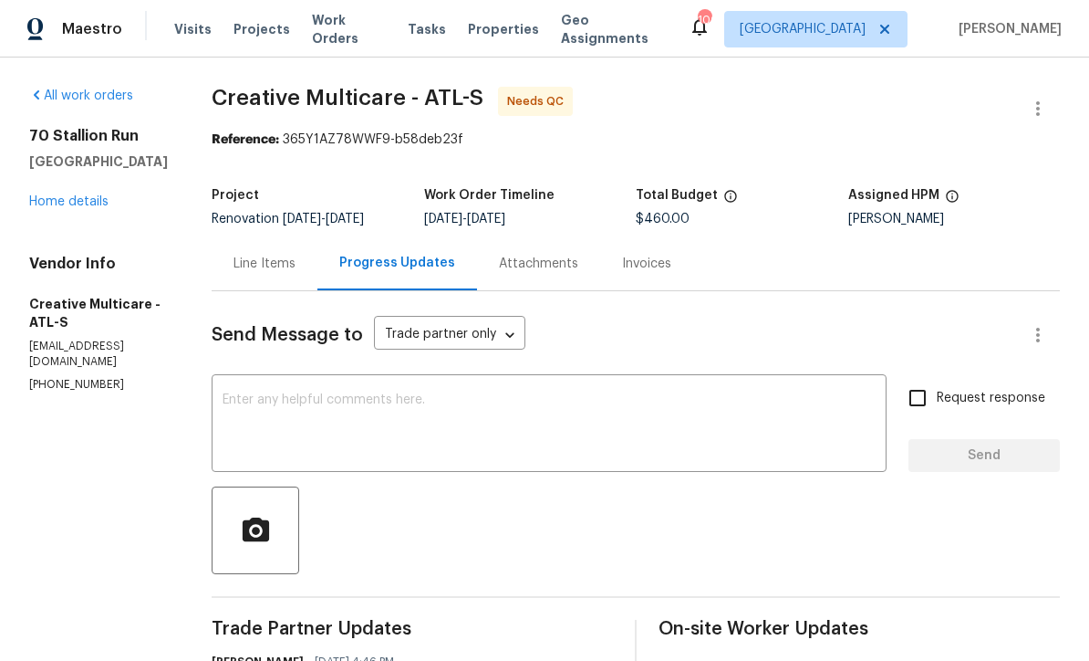
click at [283, 402] on textarea at bounding box center [549, 425] width 653 height 64
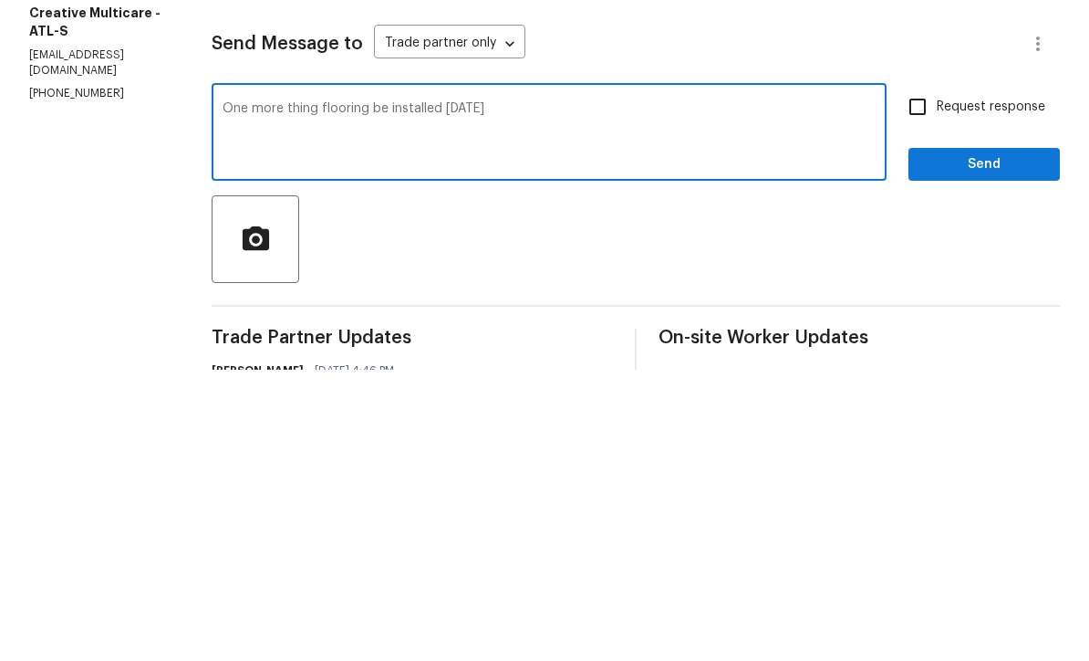
type textarea "One more thing flooring be installed tomorrow"
click at [920, 379] on input "Request response" at bounding box center [918, 398] width 38 height 38
checkbox input "true"
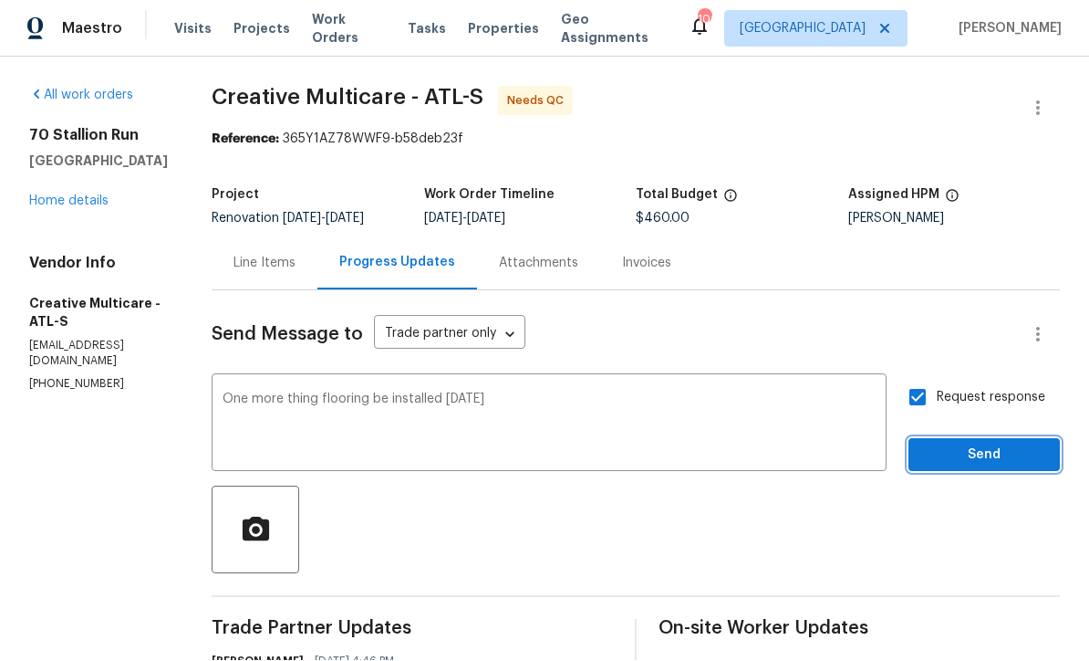
click at [962, 444] on span "Send" at bounding box center [984, 455] width 122 height 23
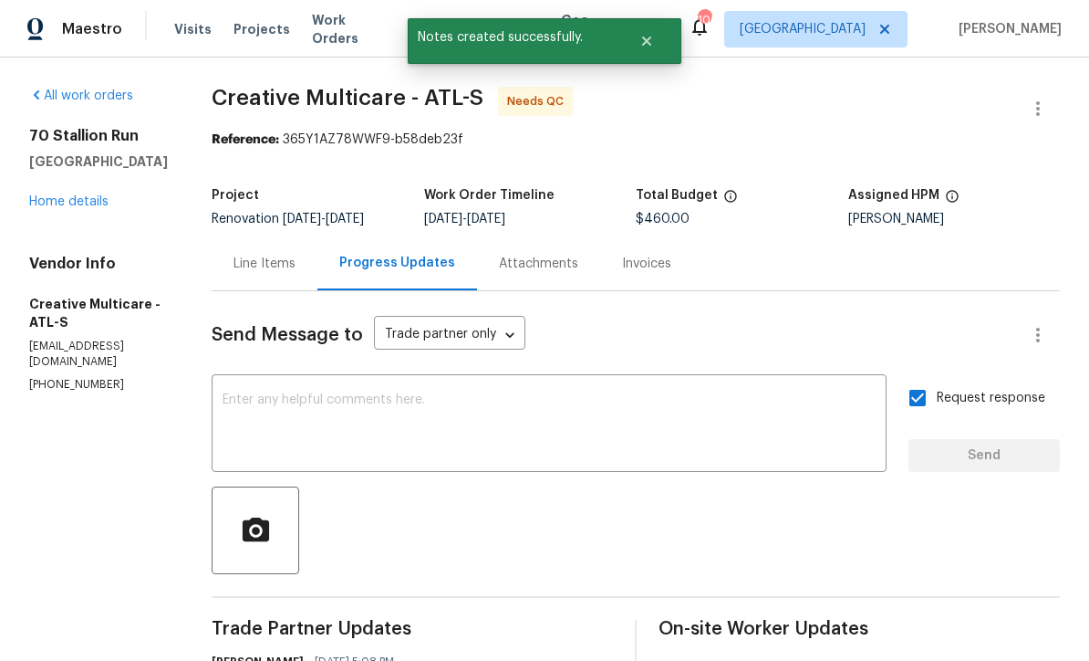
click at [67, 195] on link "Home details" at bounding box center [68, 201] width 79 height 13
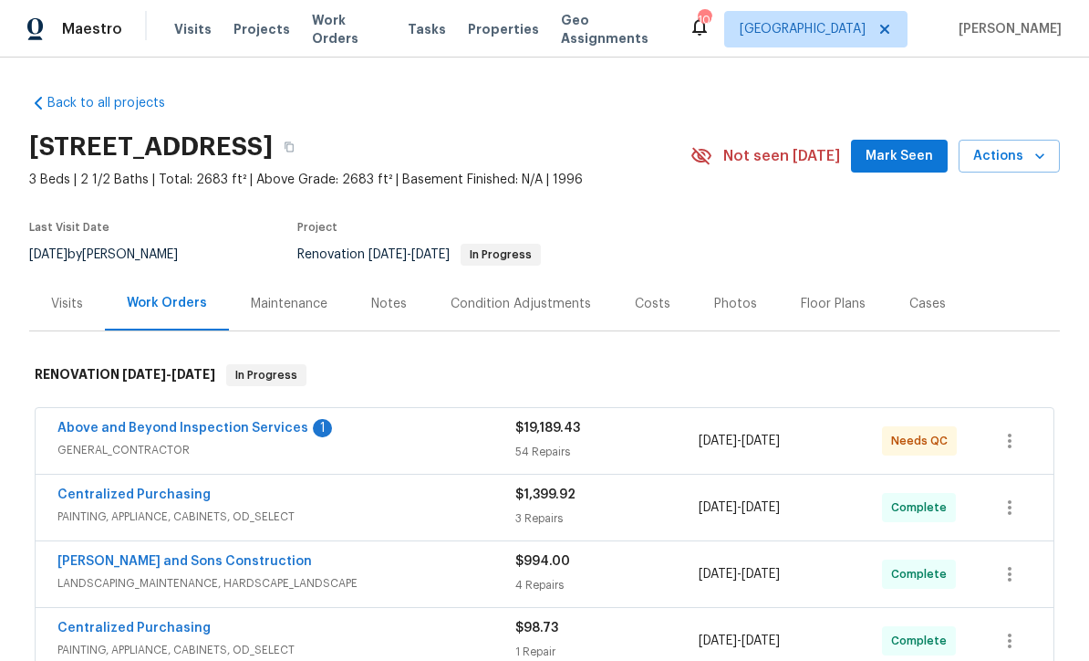
click at [163, 422] on link "Above and Beyond Inspection Services" at bounding box center [182, 428] width 251 height 13
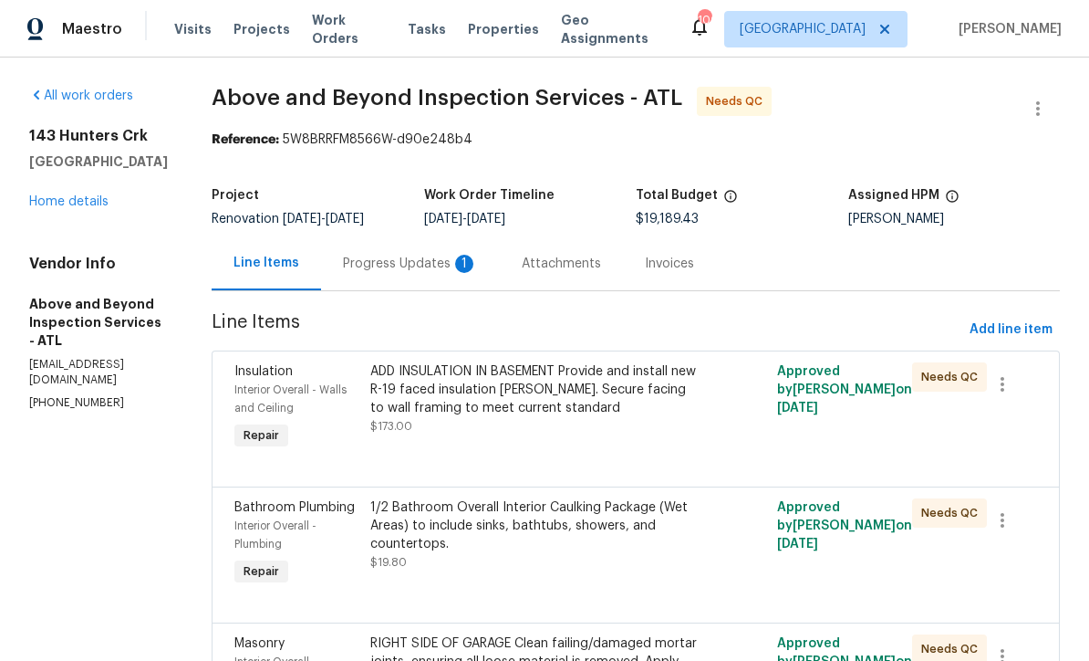
click at [464, 287] on div "Progress Updates 1" at bounding box center [410, 263] width 179 height 54
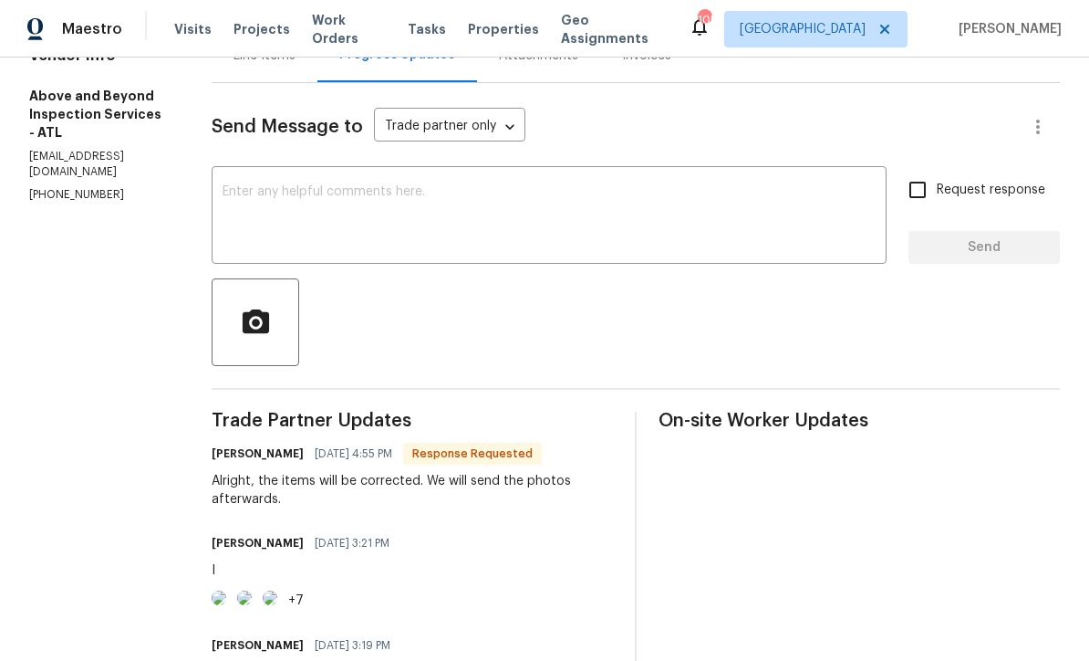
scroll to position [200, 0]
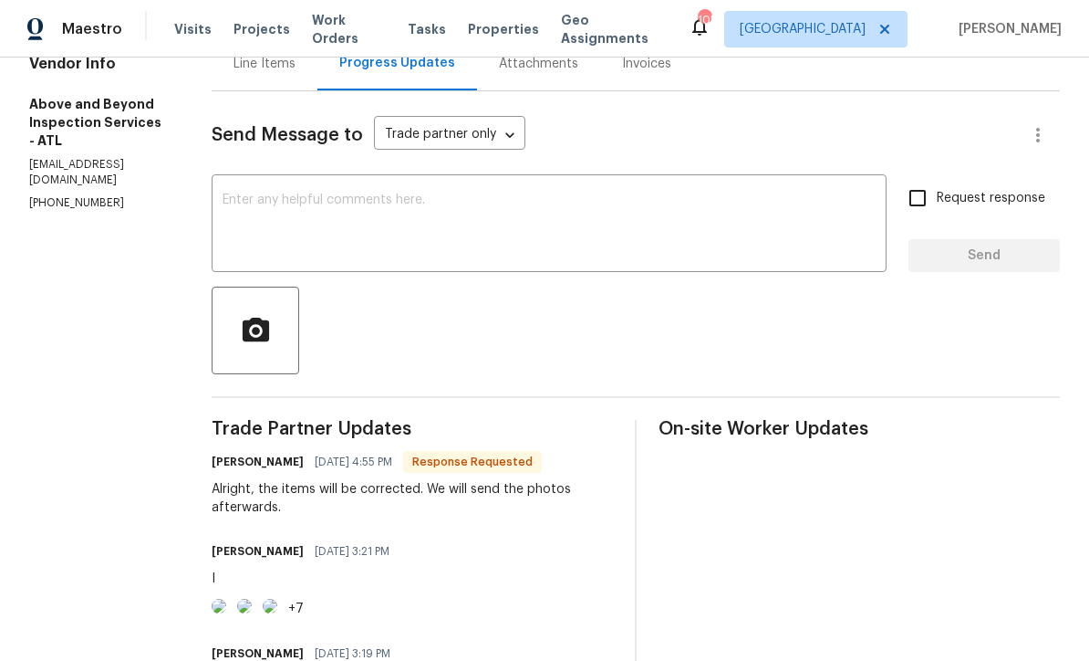
click at [304, 207] on textarea at bounding box center [549, 225] width 653 height 64
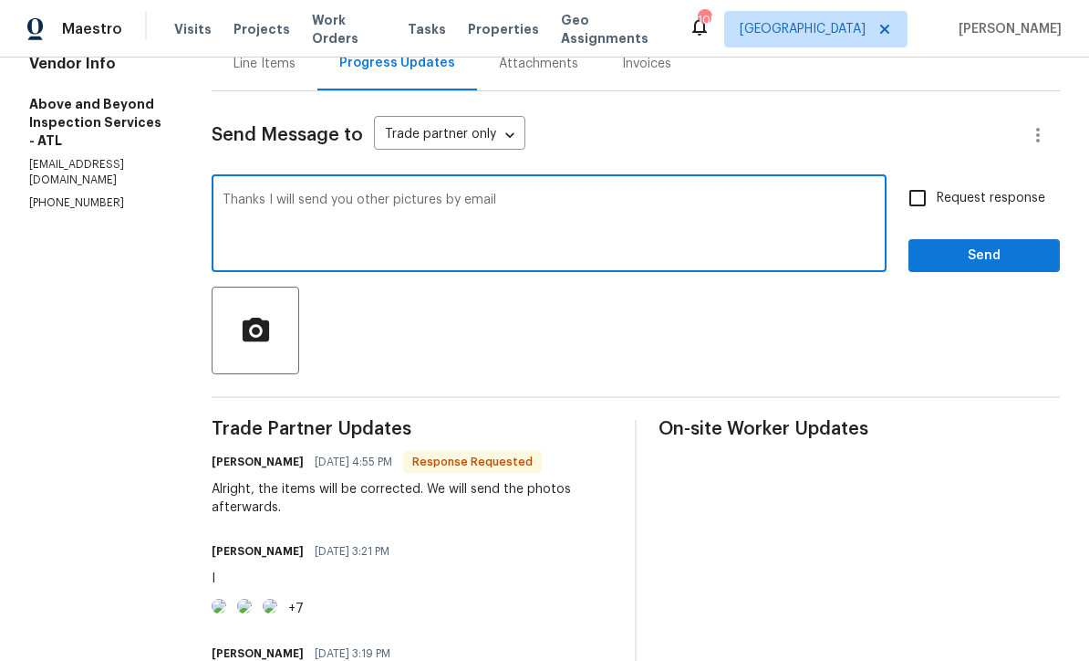
type textarea "Thanks I will send you other pictures by email"
click at [911, 207] on input "Request response" at bounding box center [918, 198] width 38 height 38
checkbox input "true"
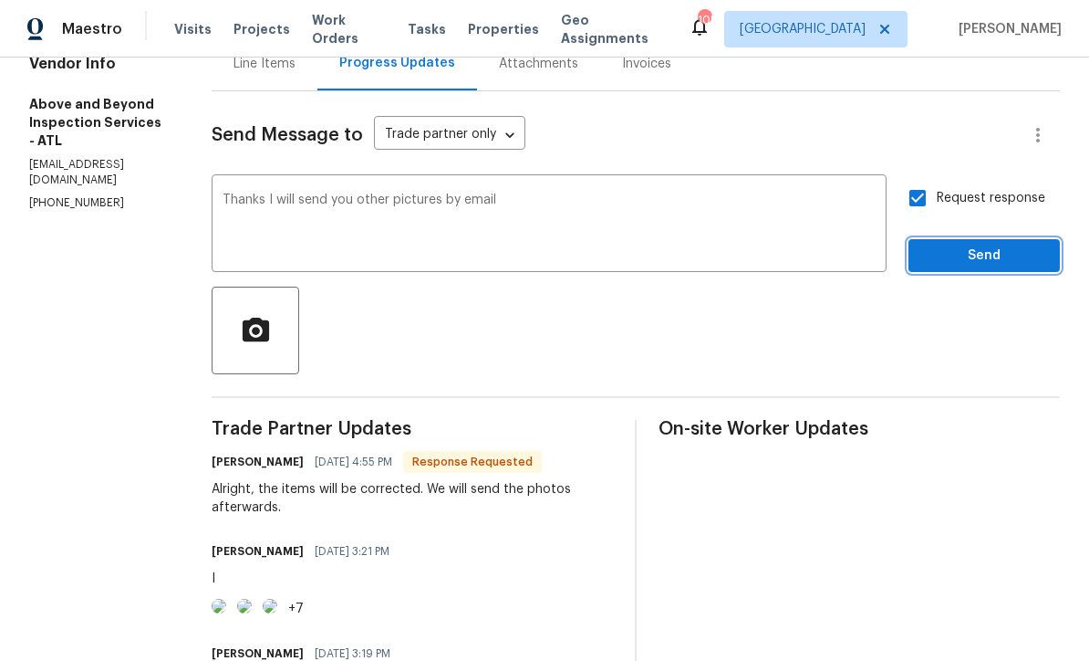
click at [959, 267] on span "Send" at bounding box center [984, 256] width 122 height 23
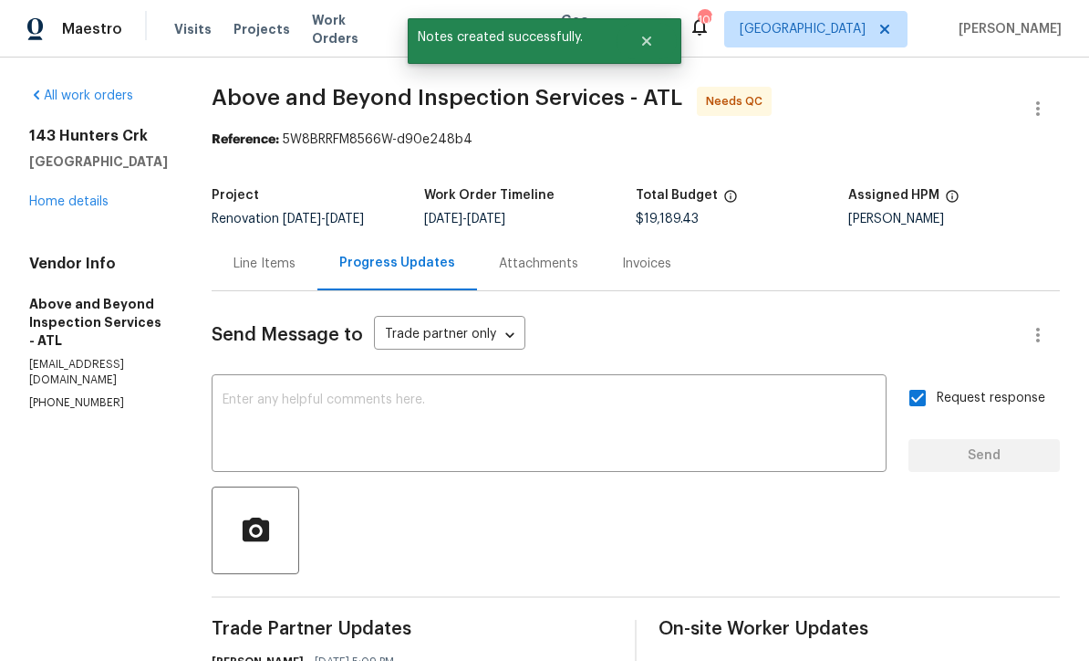
click at [60, 199] on link "Home details" at bounding box center [68, 201] width 79 height 13
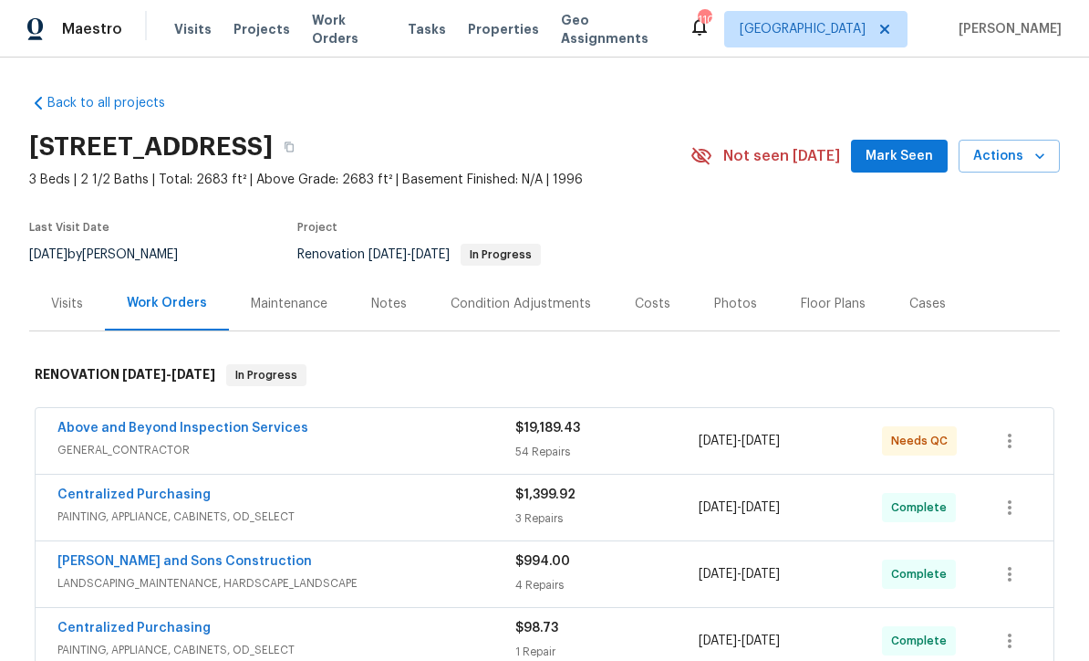
click at [716, 297] on div "Photos" at bounding box center [735, 304] width 43 height 18
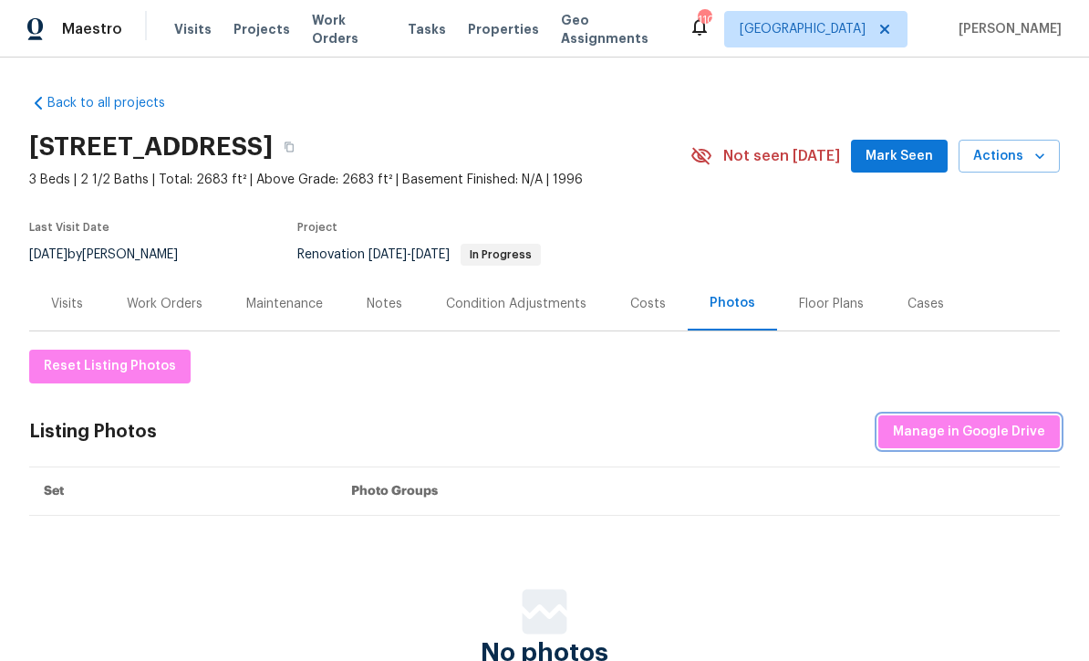
click at [946, 426] on span "Manage in Google Drive" at bounding box center [969, 432] width 152 height 23
